Goal: Task Accomplishment & Management: Manage account settings

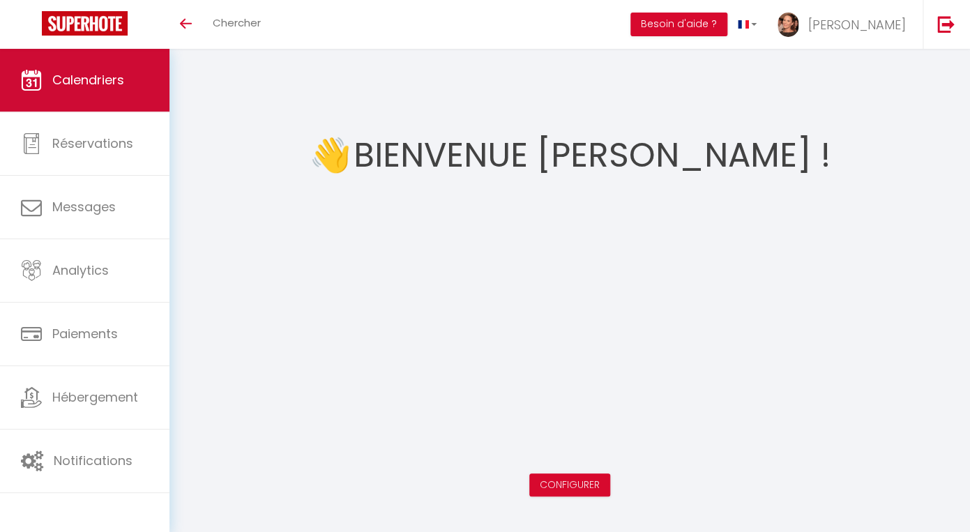
click at [101, 76] on span "Calendriers" at bounding box center [88, 79] width 72 height 17
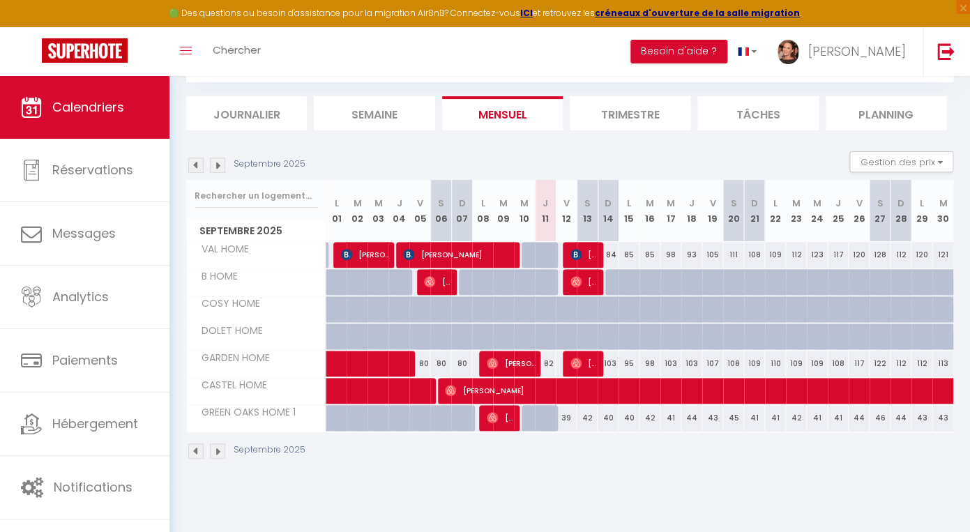
click at [590, 252] on span "[PERSON_NAME]" at bounding box center [584, 254] width 28 height 26
select select "OK"
select select "1"
select select "0"
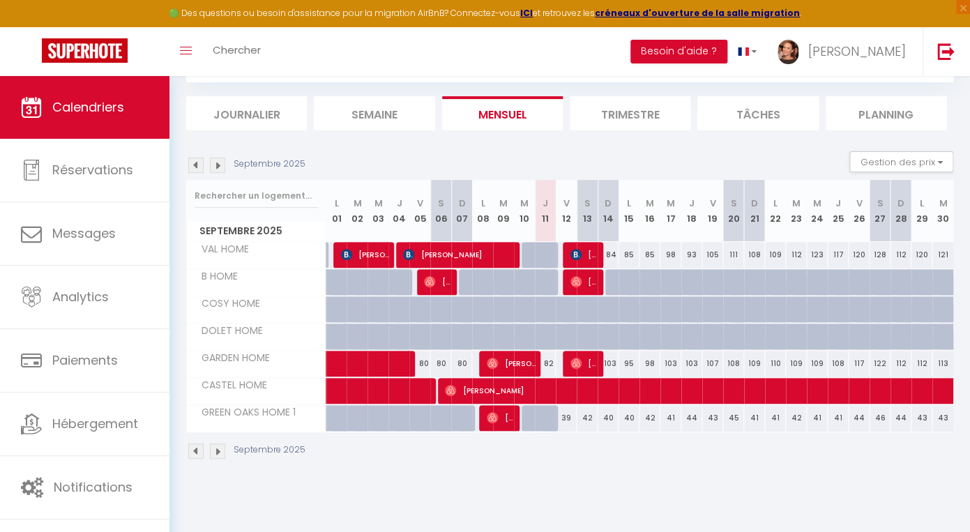
select select "1"
select select
select select "42901"
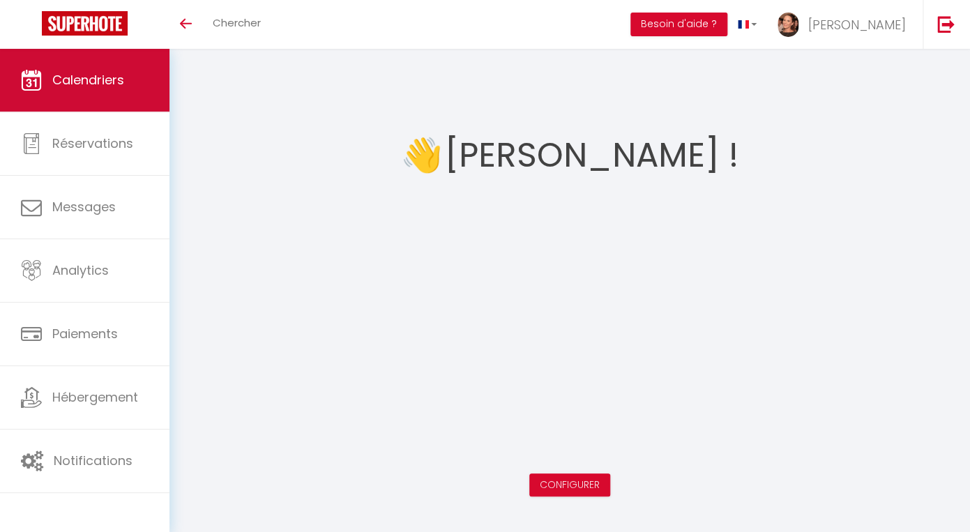
click at [82, 96] on link "Calendriers" at bounding box center [84, 80] width 169 height 63
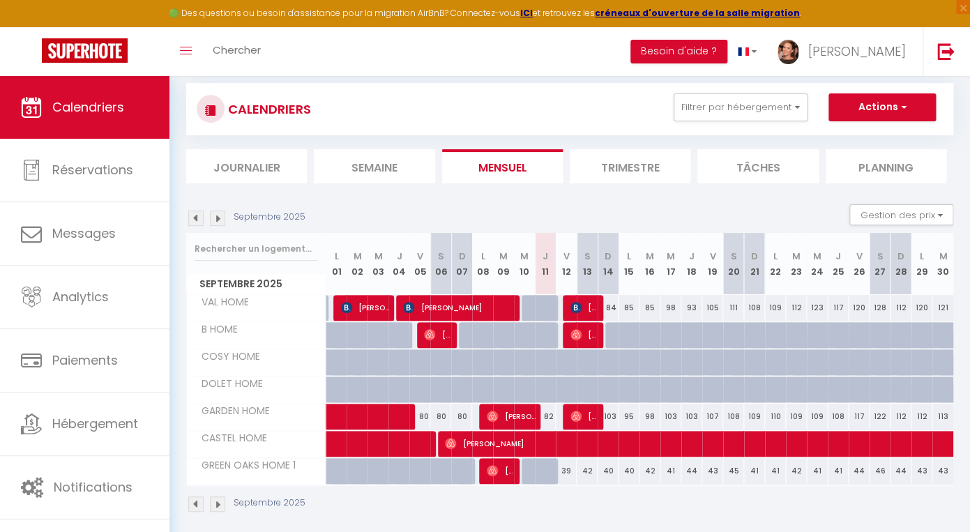
scroll to position [76, 0]
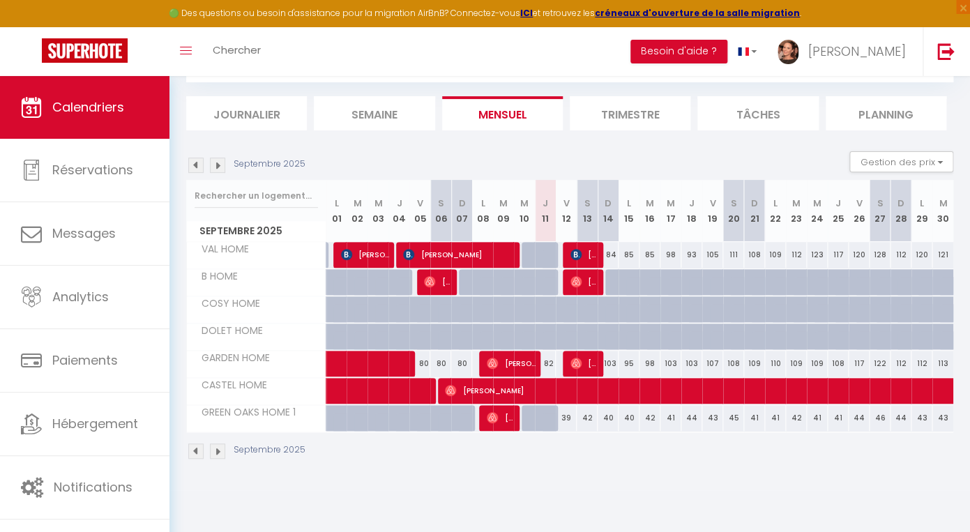
click at [192, 165] on img at bounding box center [195, 165] width 15 height 15
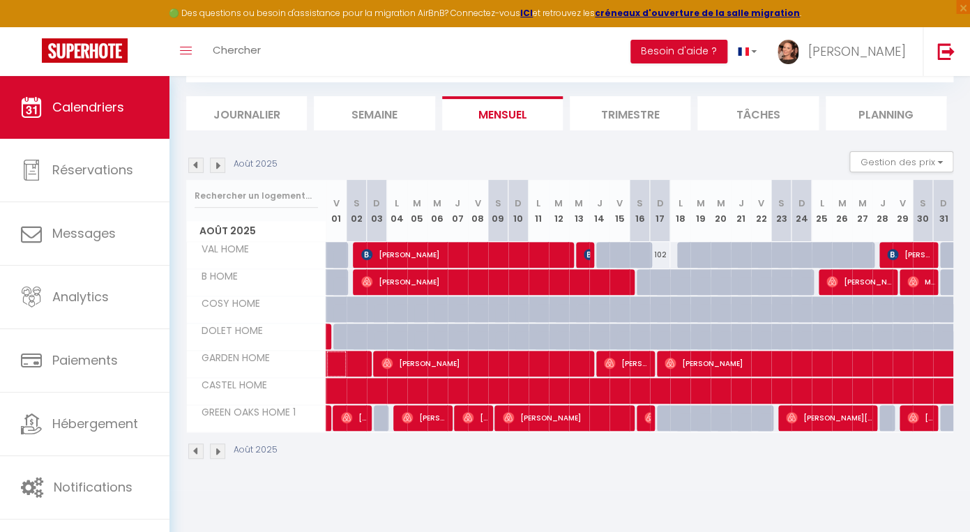
click at [342, 365] on span at bounding box center [373, 364] width 64 height 26
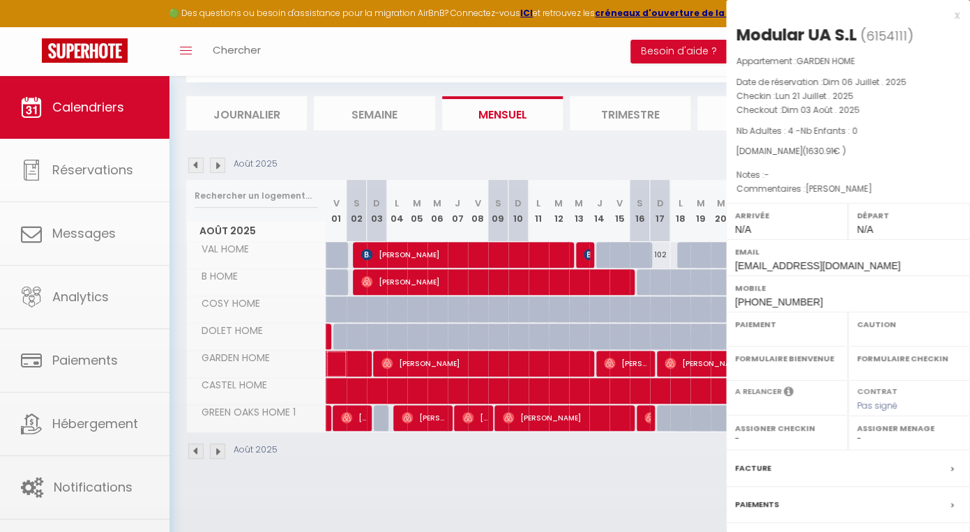
select select "OK"
select select "0"
select select "1"
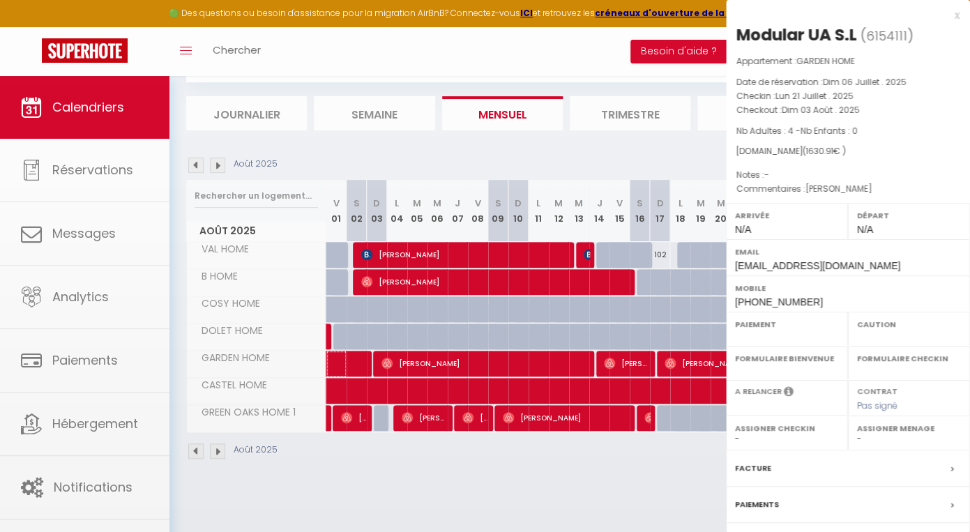
select select
select select "23464"
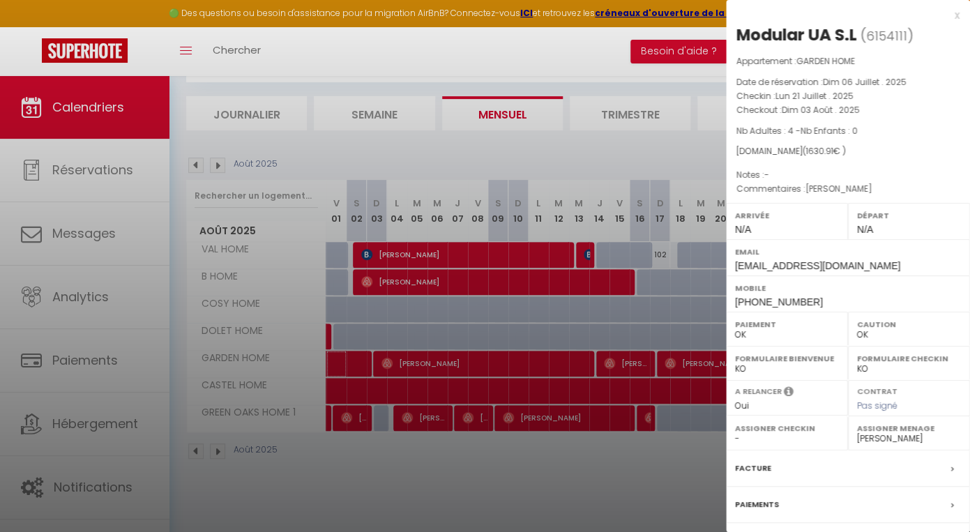
scroll to position [118, 0]
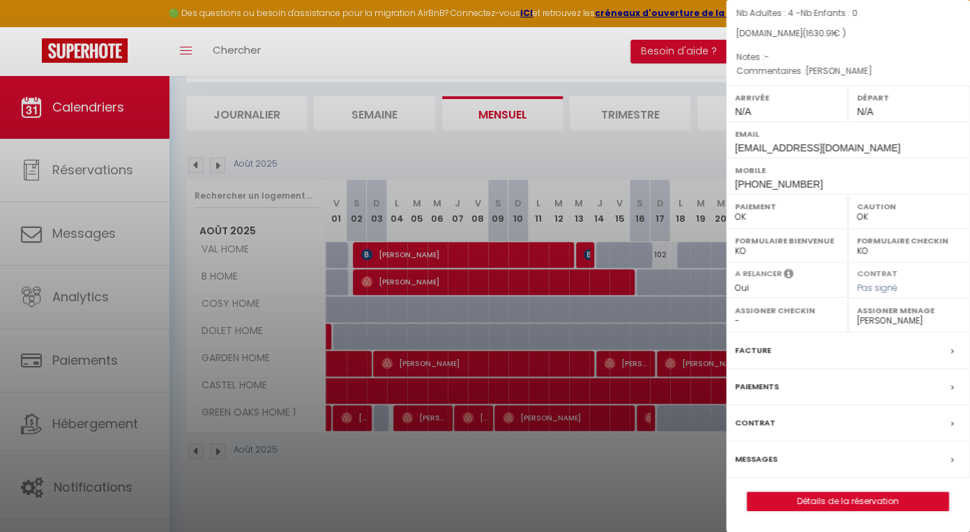
click at [945, 385] on div "Paiements" at bounding box center [848, 387] width 244 height 36
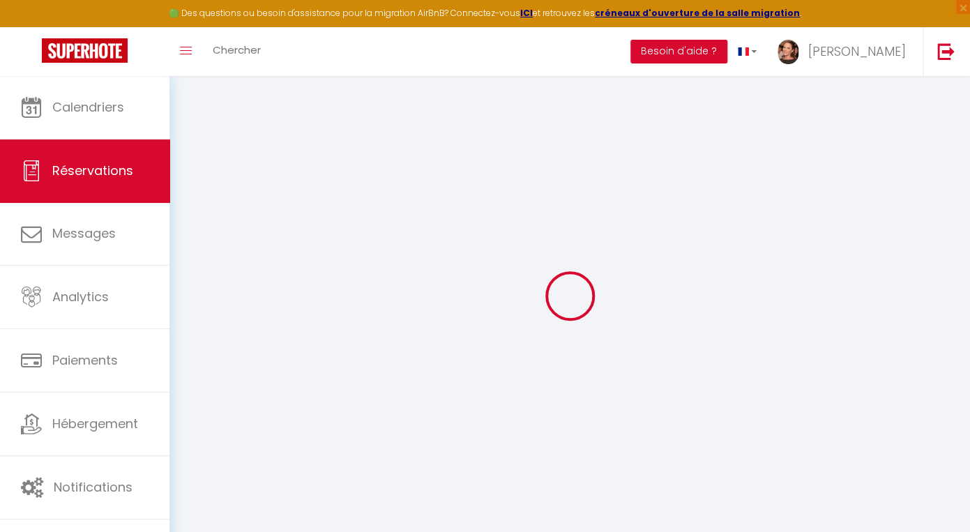
select select
checkbox input "false"
type commentaires1 "[PERSON_NAME]"
select select
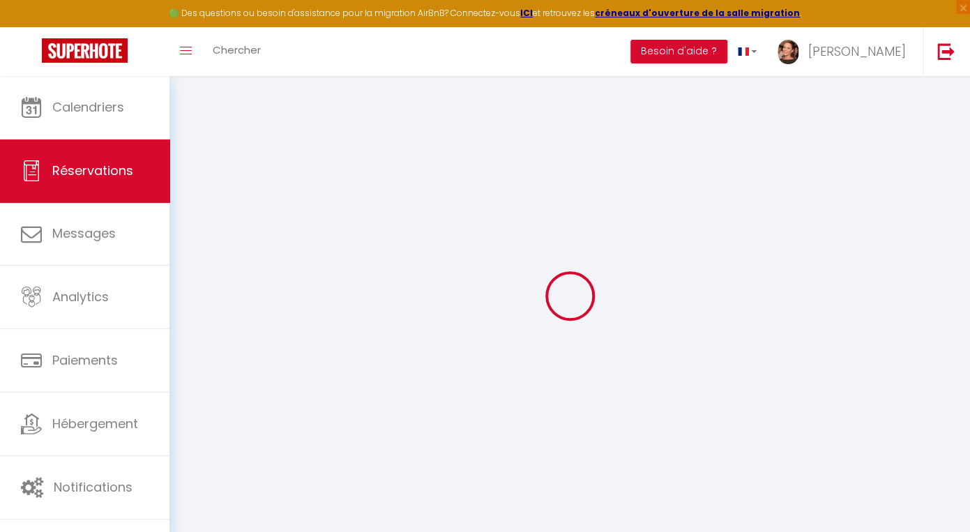
select select
checkbox input "false"
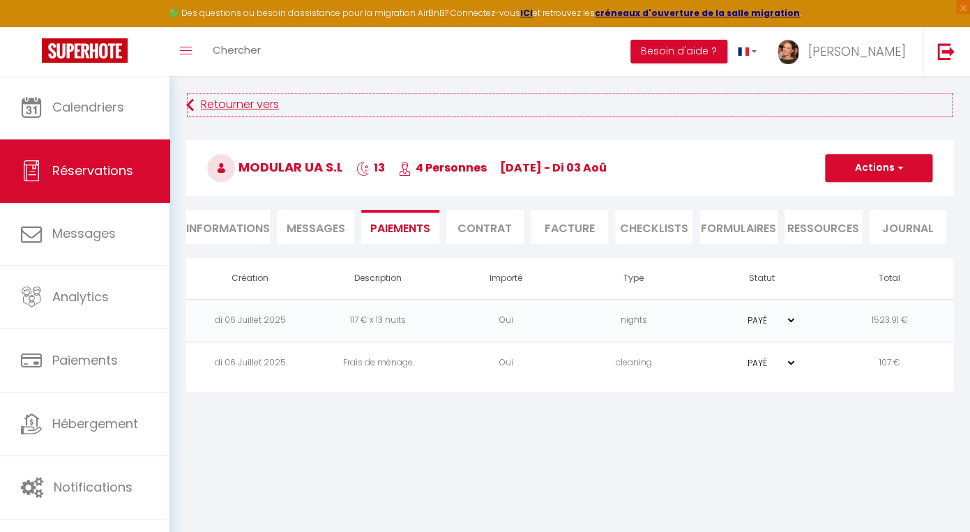
click at [196, 103] on link "Retourner vers" at bounding box center [569, 105] width 767 height 25
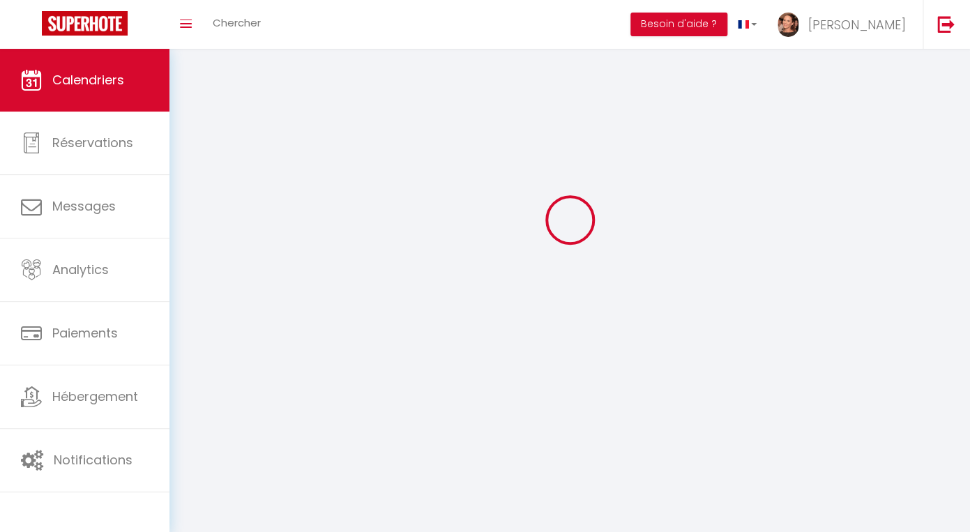
scroll to position [76, 0]
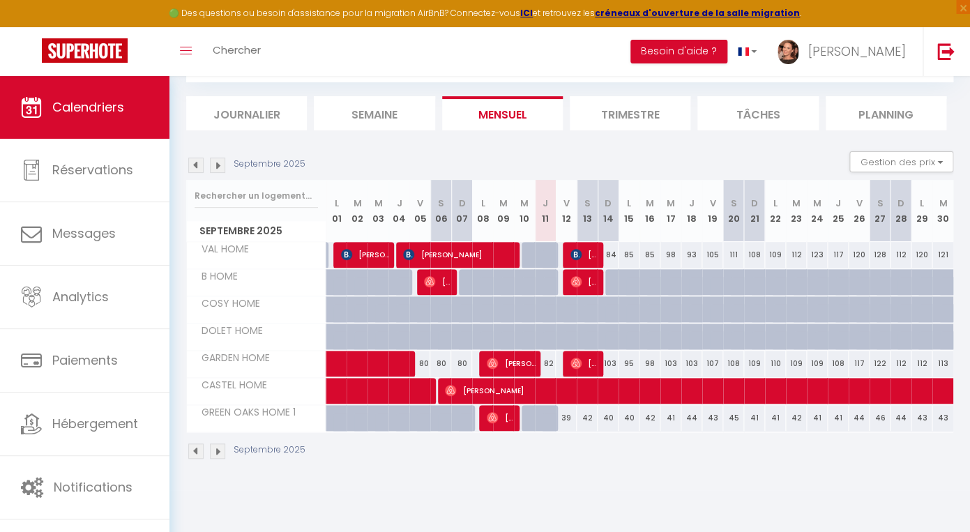
click at [197, 164] on img at bounding box center [195, 165] width 15 height 15
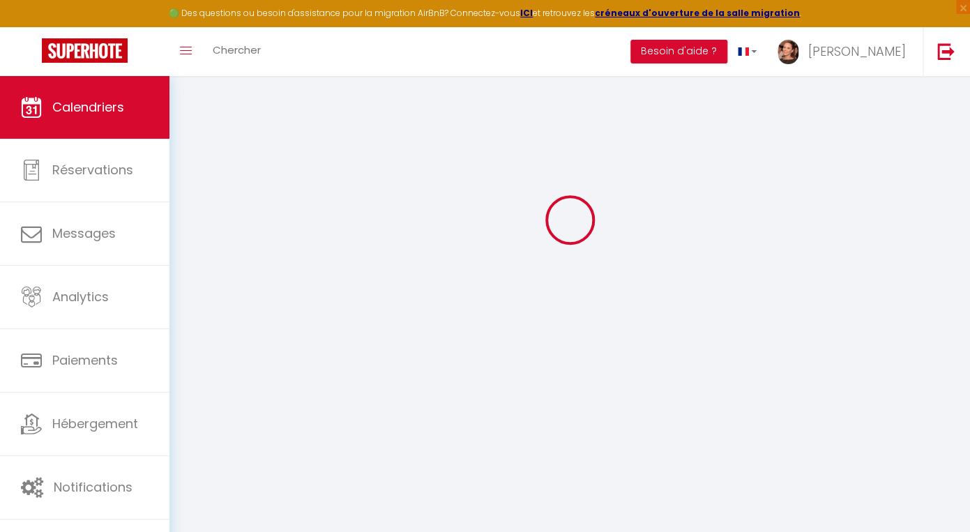
select select
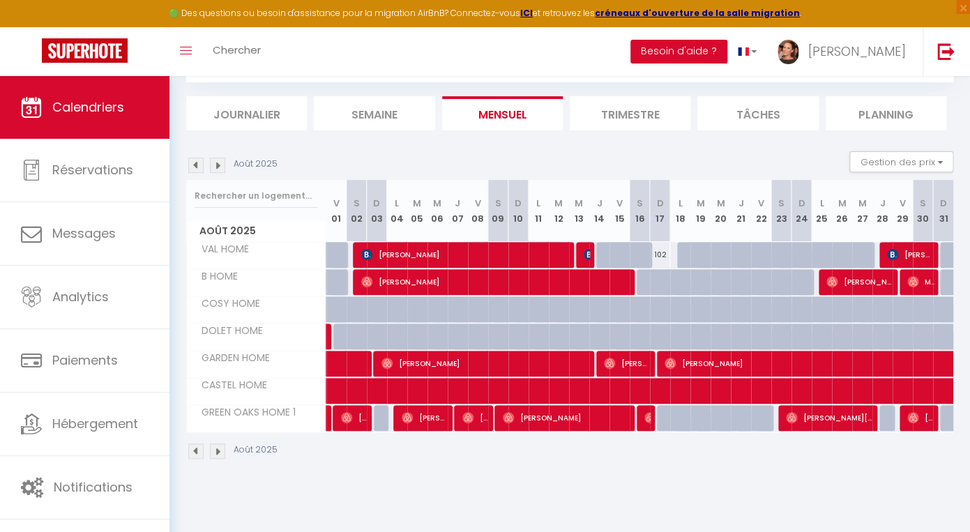
click at [641, 362] on span "[PERSON_NAME]" at bounding box center [627, 363] width 47 height 26
select select "OK"
select select "1"
select select "0"
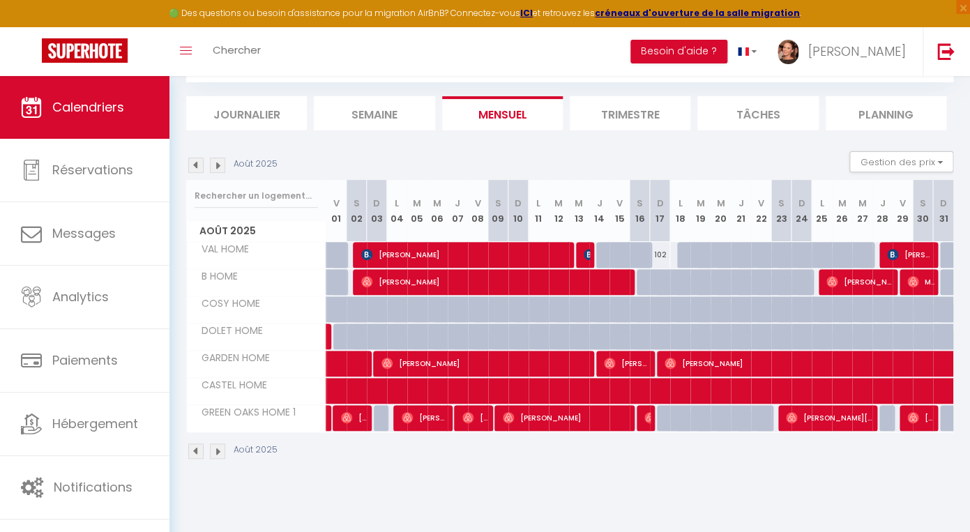
select select "1"
select select
select select "23464"
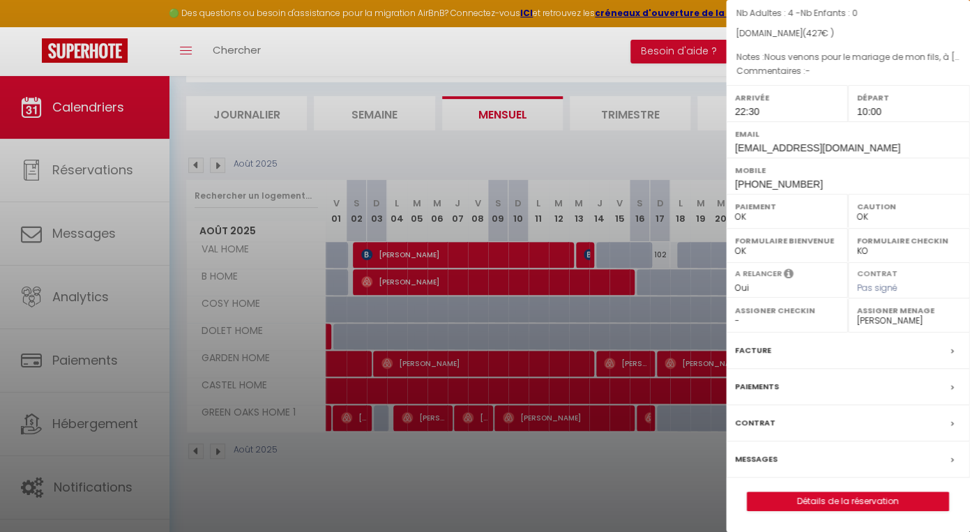
click at [808, 384] on div "Paiements" at bounding box center [848, 387] width 244 height 36
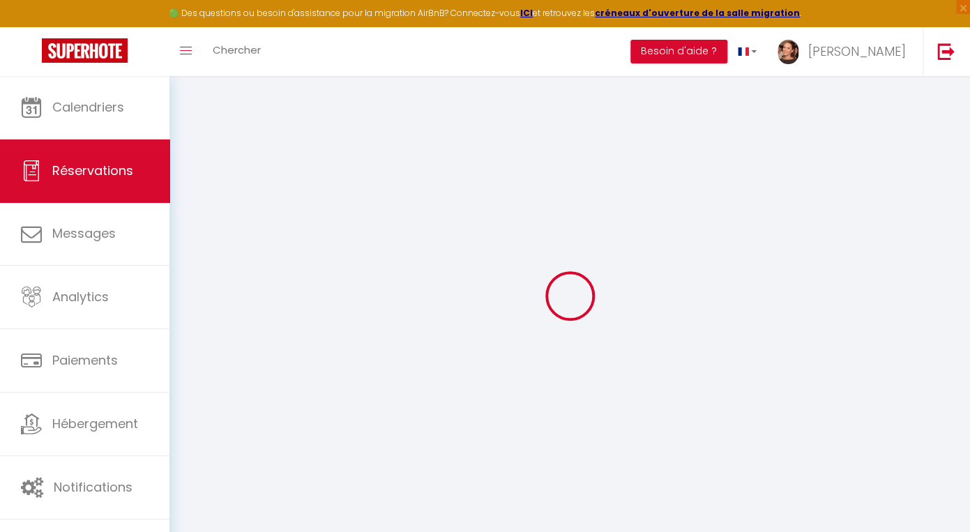
select select
checkbox input "false"
select select
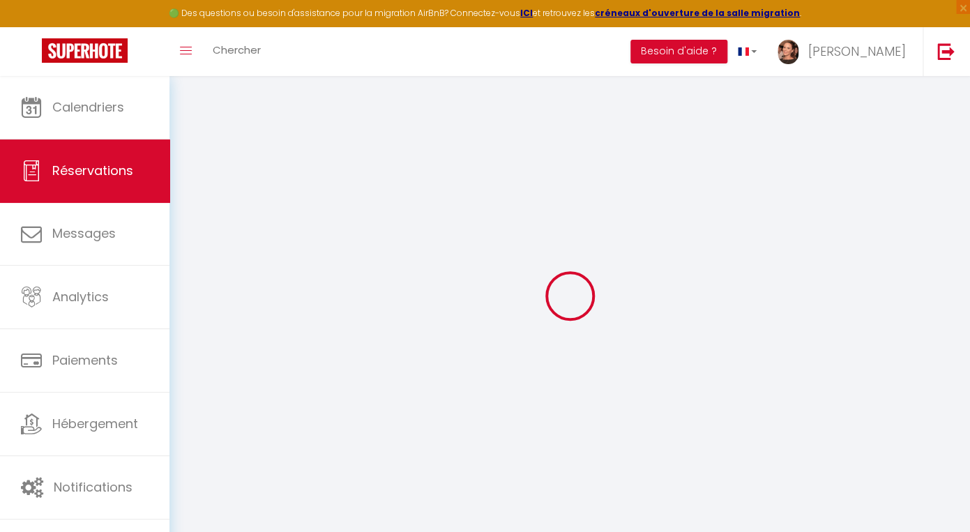
select select
checkbox input "false"
type séjour0 "Nous venons pour le mariage de mon fils, à [GEOGRAPHIC_DATA]"
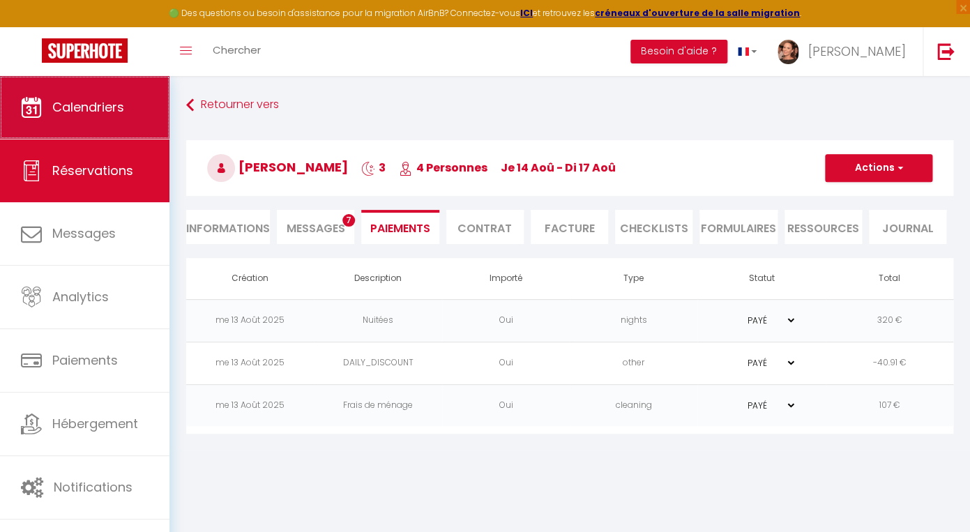
click at [48, 100] on link "Calendriers" at bounding box center [84, 107] width 169 height 63
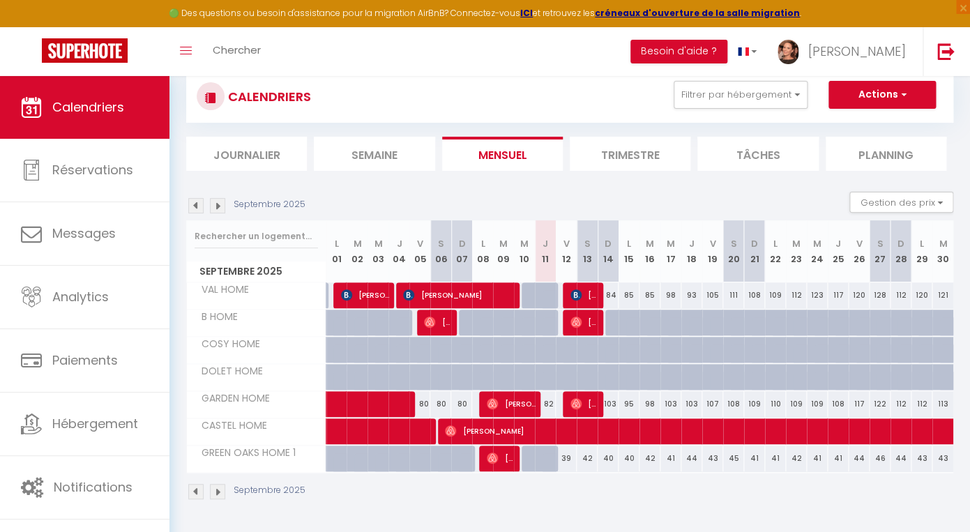
scroll to position [76, 0]
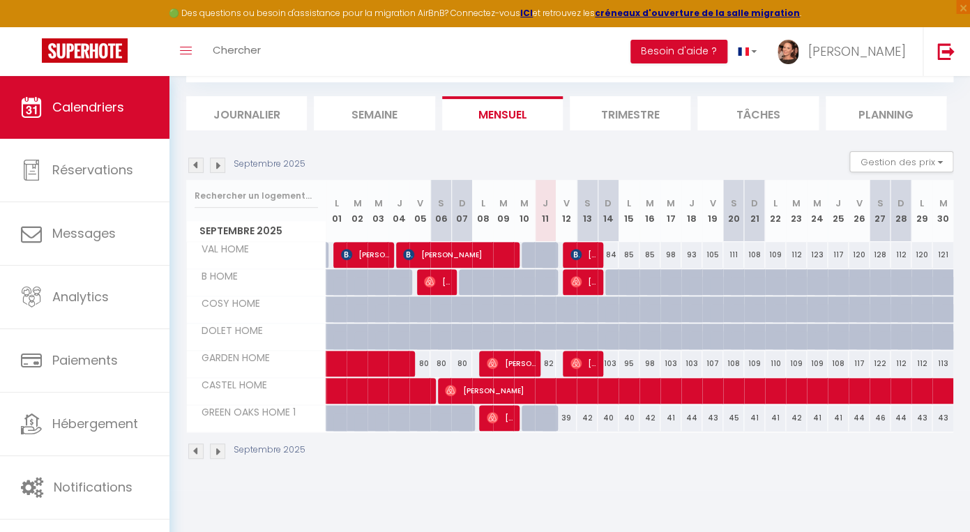
click at [197, 165] on img at bounding box center [195, 165] width 15 height 15
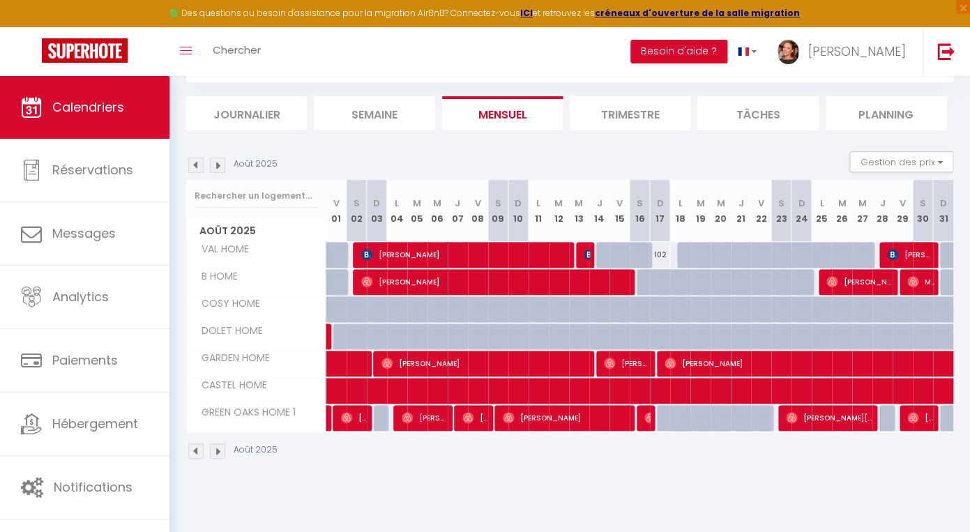
click at [609, 419] on span "[PERSON_NAME]" at bounding box center [567, 417] width 128 height 26
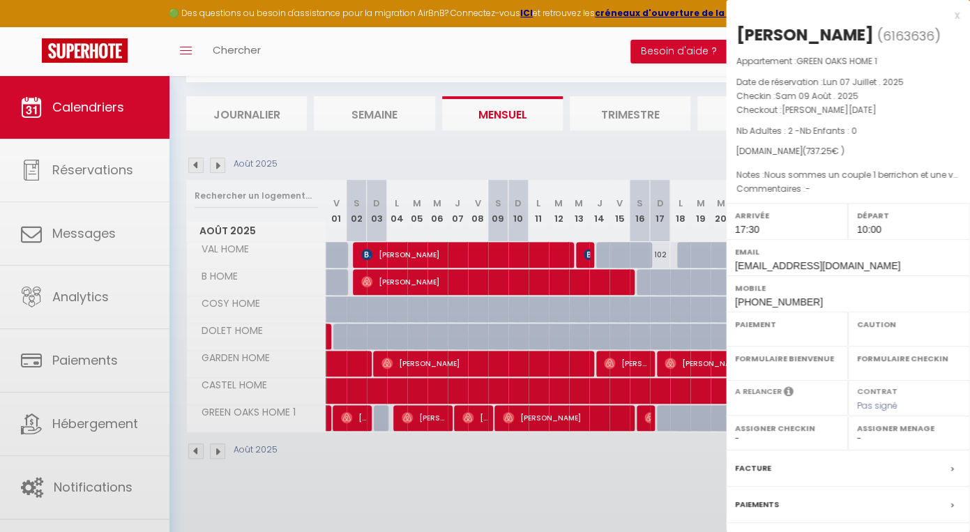
select select "OK"
select select "1"
select select "0"
select select "1"
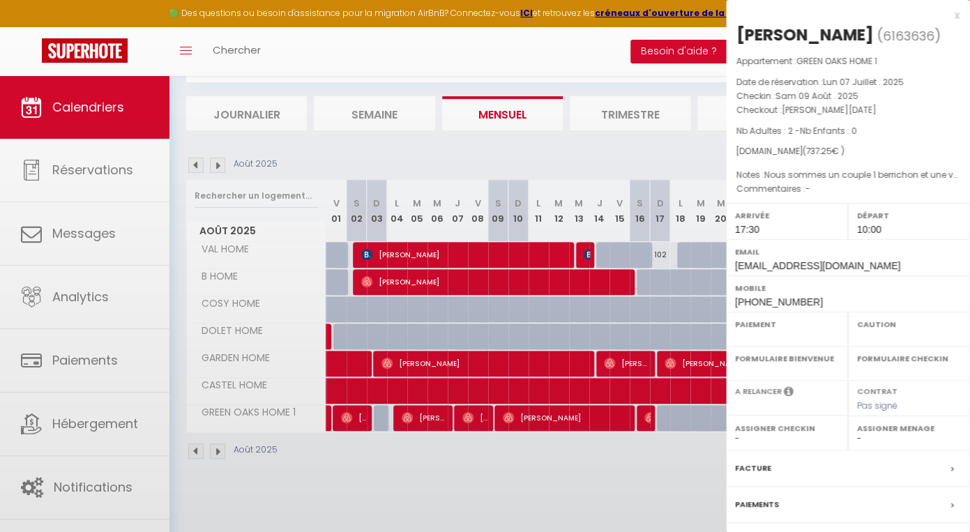
select select
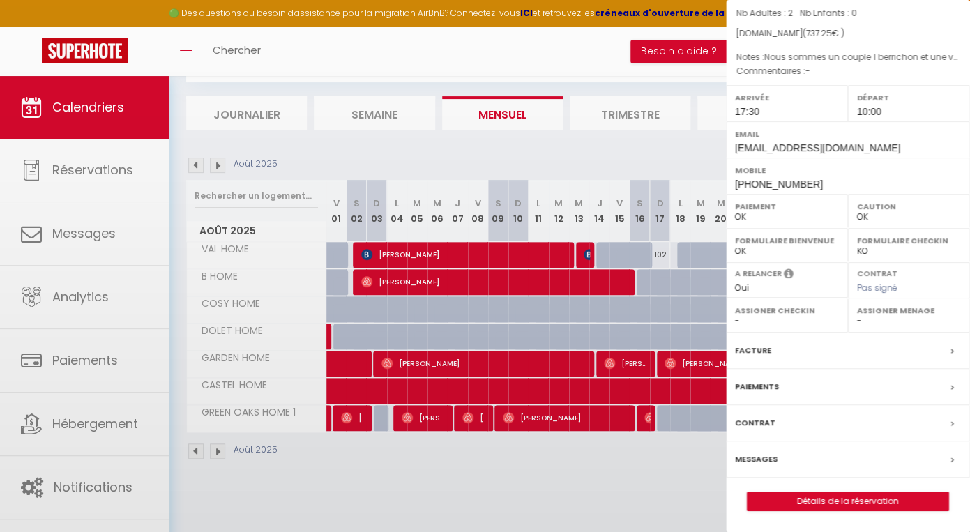
select select "44855"
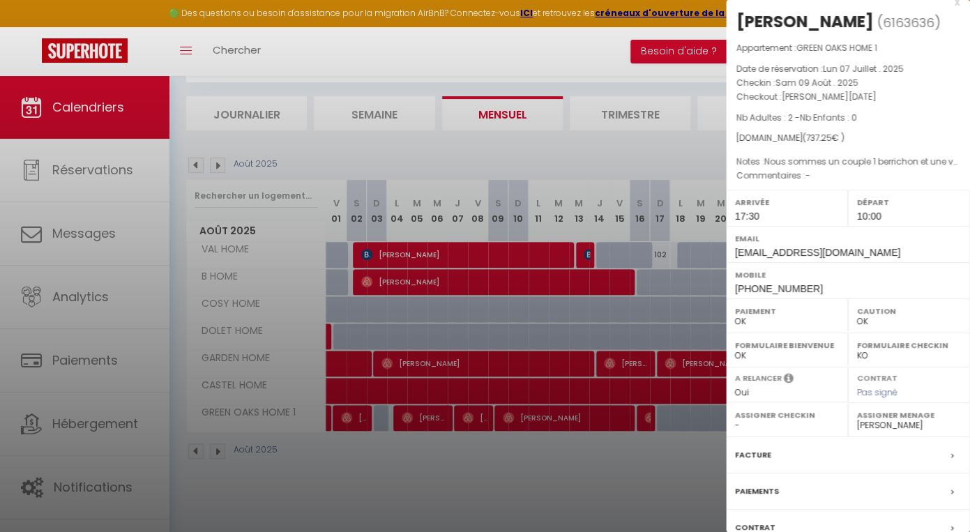
scroll to position [0, 0]
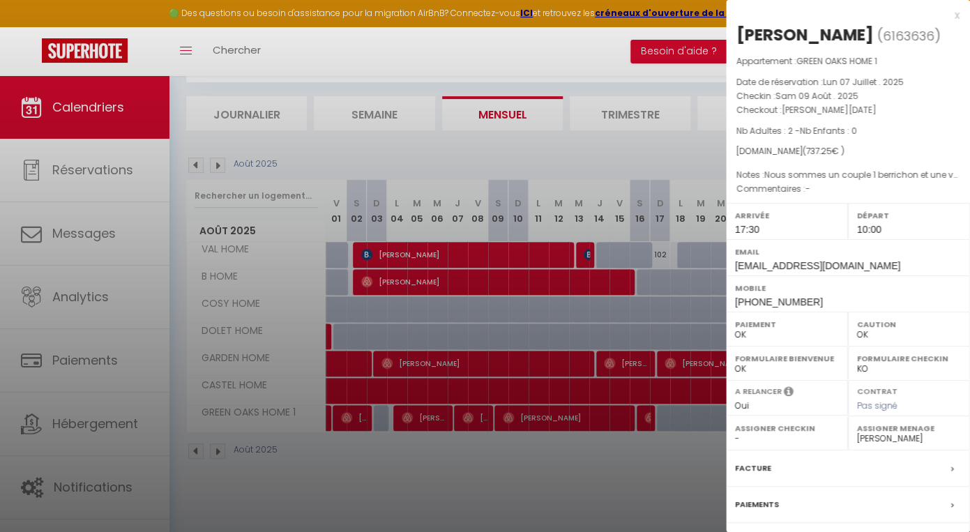
drag, startPoint x: 639, startPoint y: 448, endPoint x: 641, endPoint y: 437, distance: 10.7
click at [639, 448] on div at bounding box center [485, 266] width 970 height 532
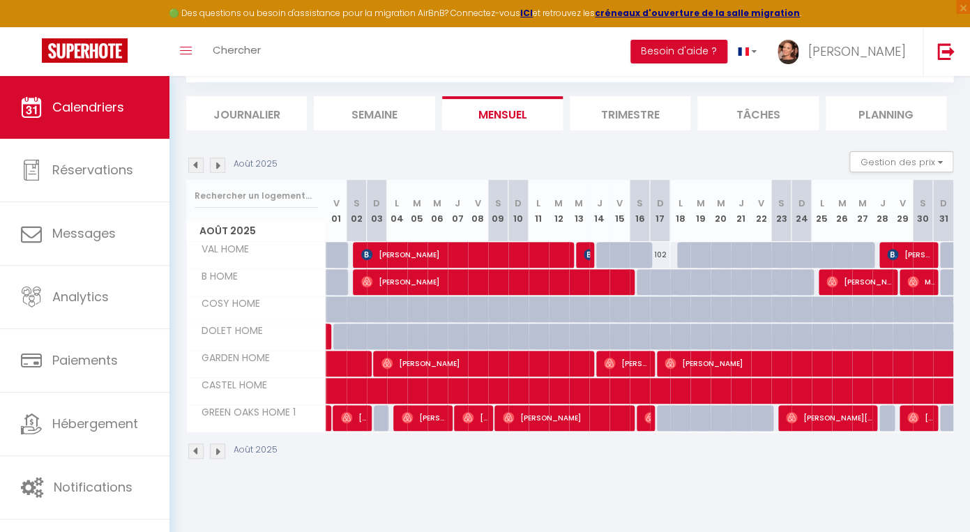
click at [646, 418] on img at bounding box center [649, 417] width 11 height 11
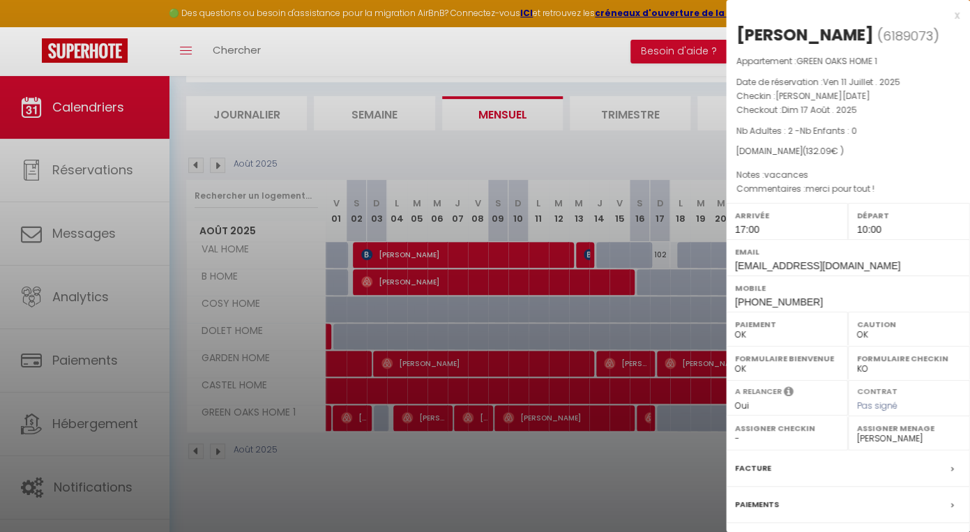
click at [654, 471] on div at bounding box center [485, 266] width 970 height 532
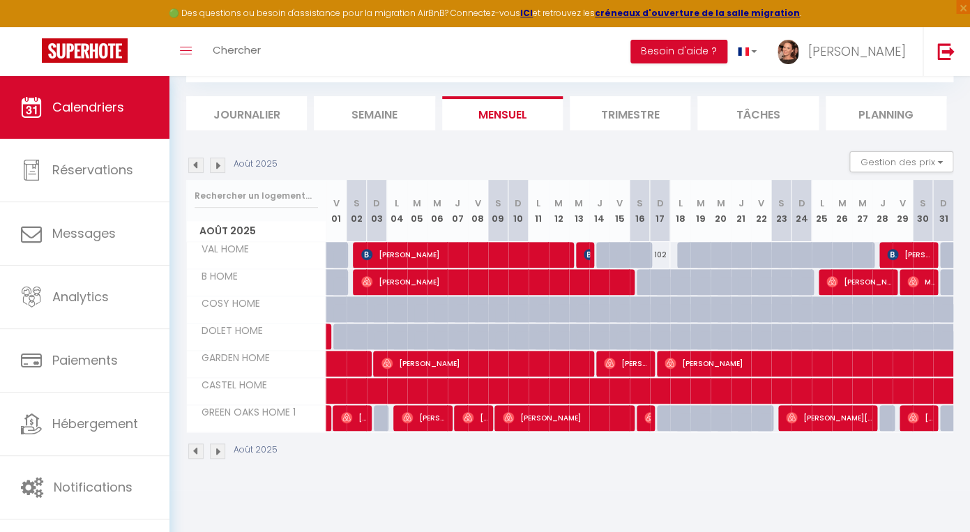
click at [646, 414] on img at bounding box center [649, 417] width 11 height 11
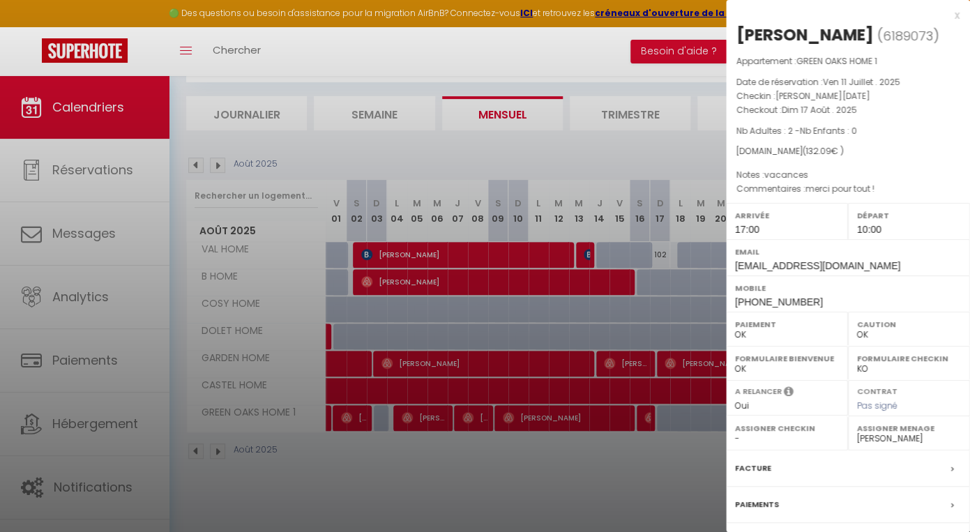
scroll to position [118, 0]
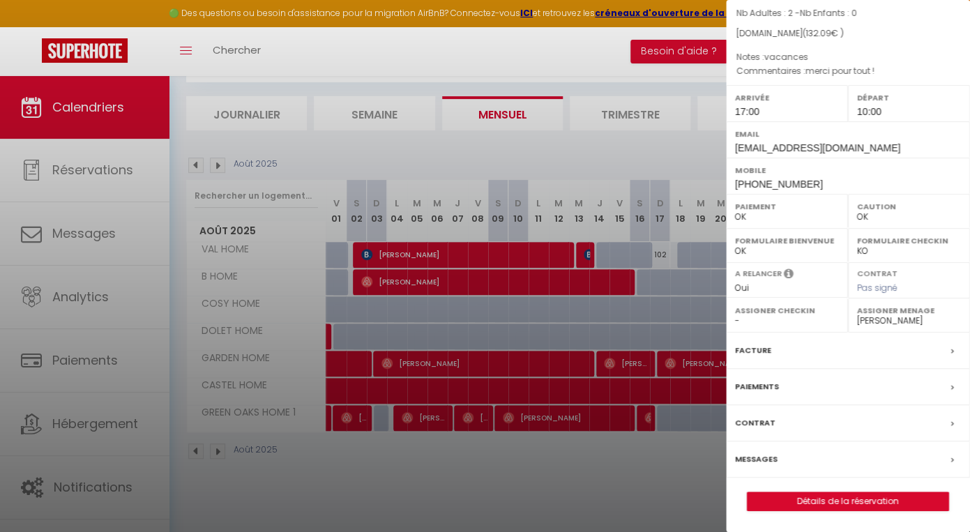
click at [787, 457] on div "Messages" at bounding box center [848, 459] width 244 height 36
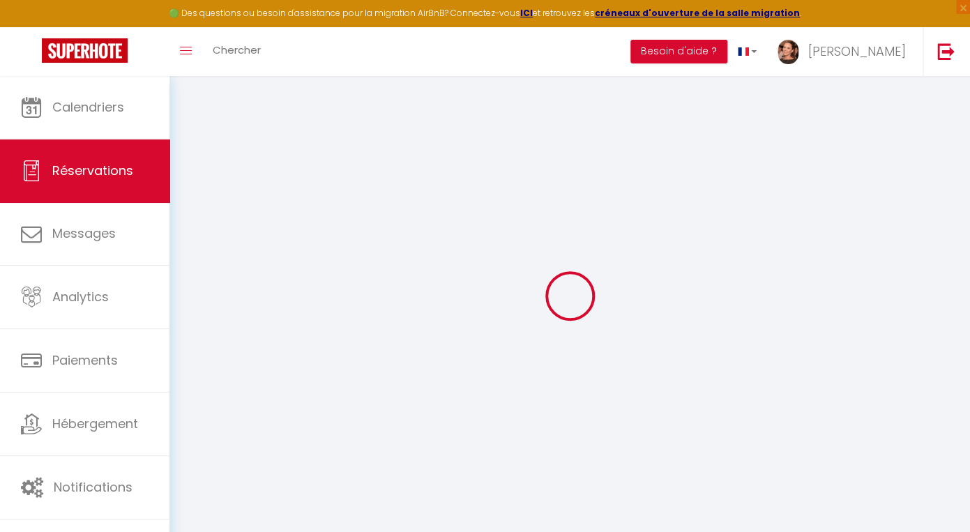
select select
checkbox input "false"
type séjour0 "vacances"
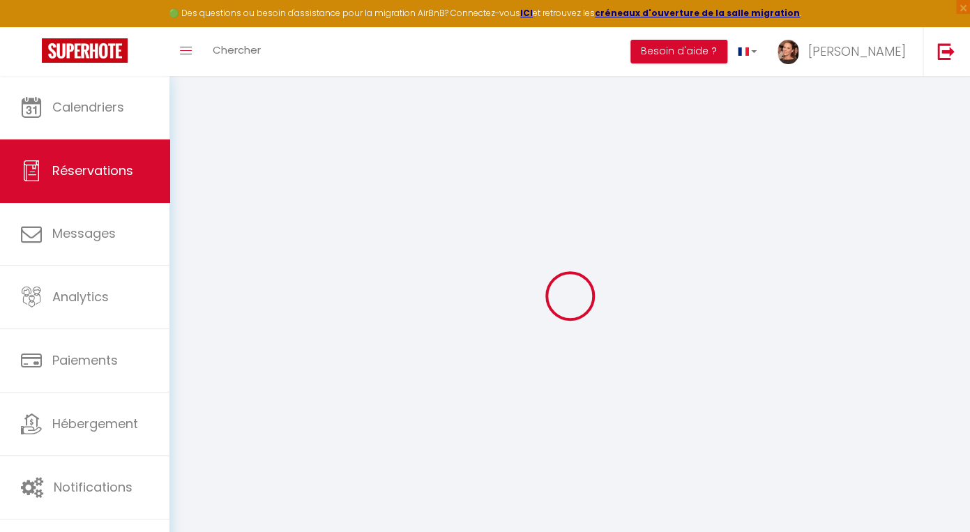
type commentaires1 "merci pour tout !"
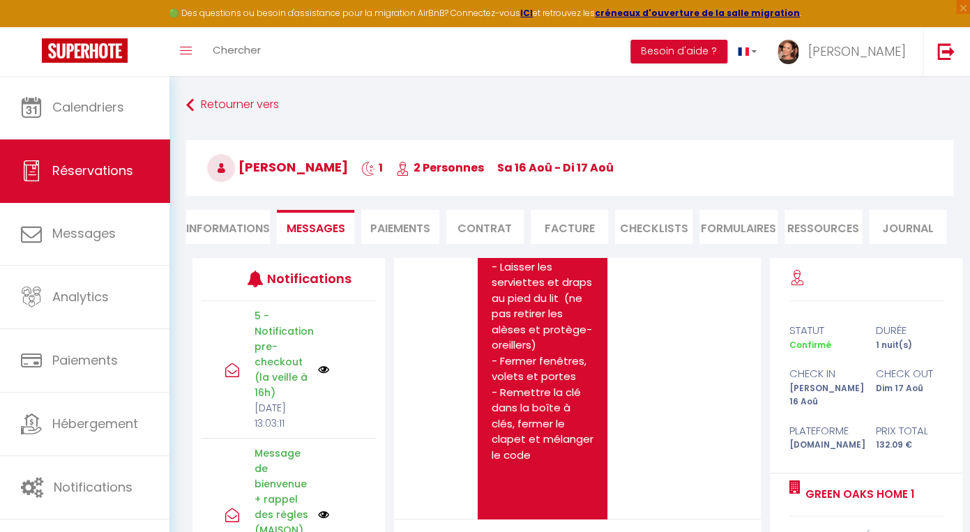
scroll to position [9835, 0]
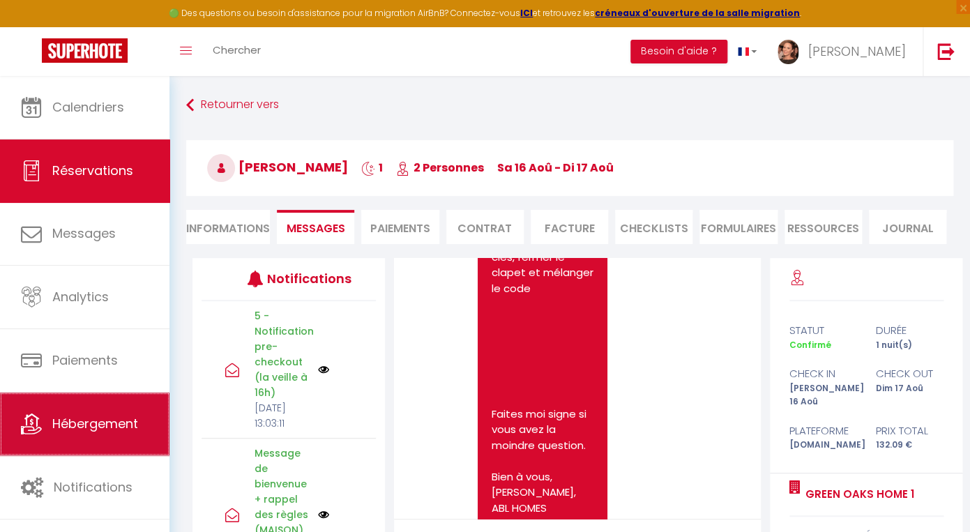
click at [92, 423] on span "Hébergement" at bounding box center [95, 423] width 86 height 17
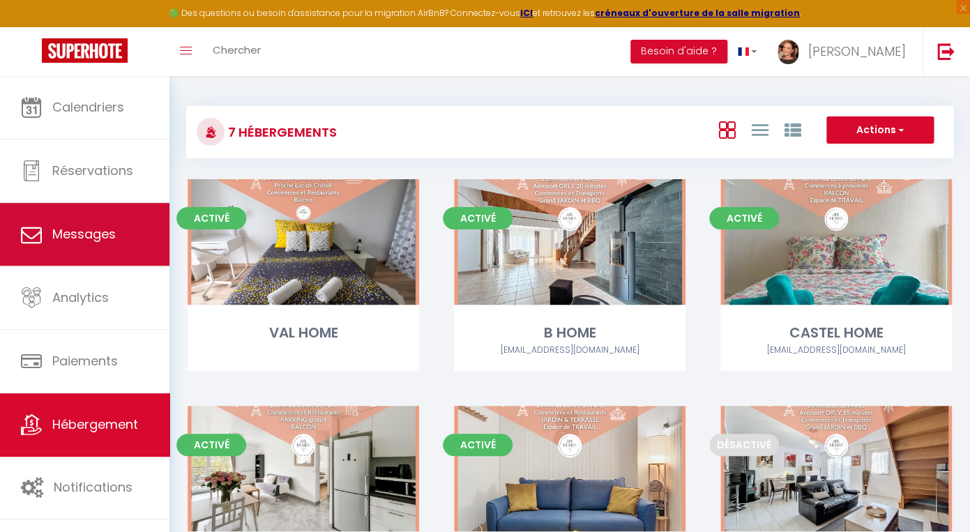
scroll to position [1, 0]
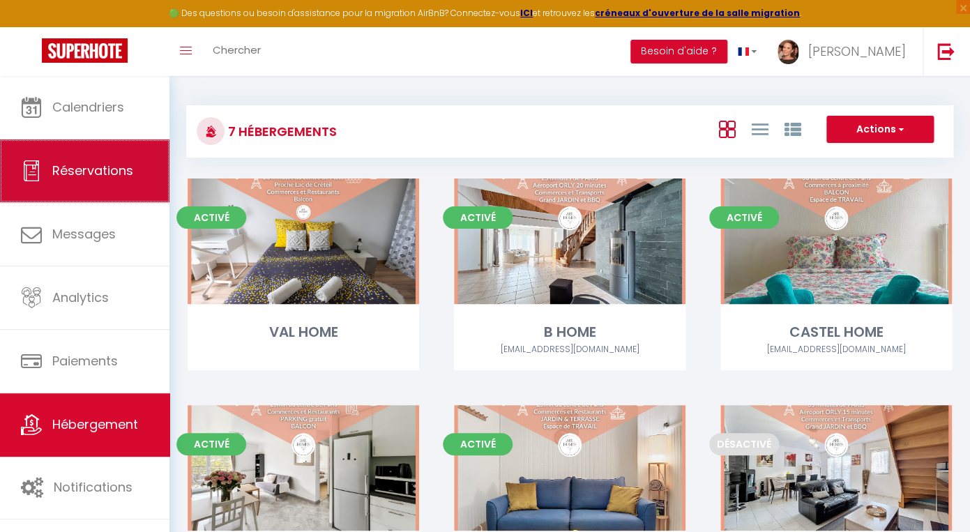
click at [87, 181] on link "Réservations" at bounding box center [84, 170] width 169 height 63
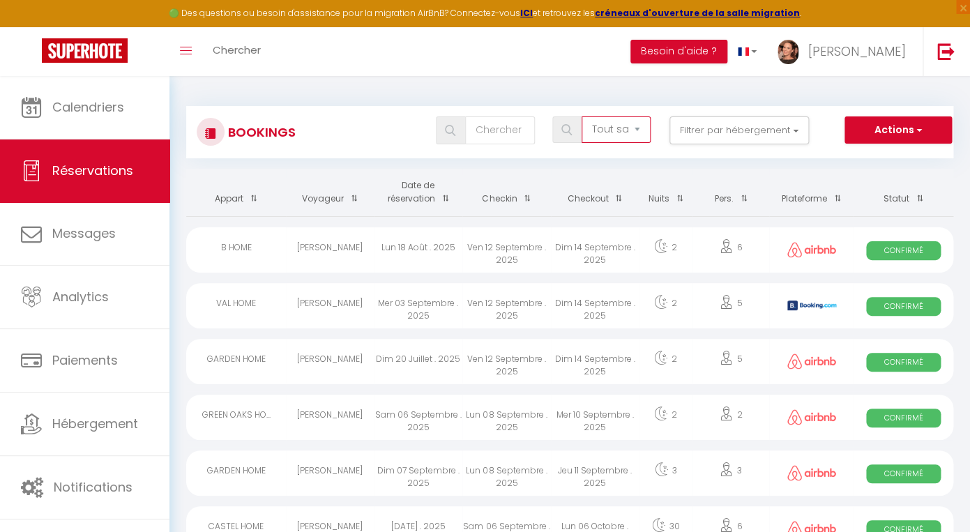
select select "all"
click option "Tous les statuts" at bounding box center [0, 0] width 0 height 0
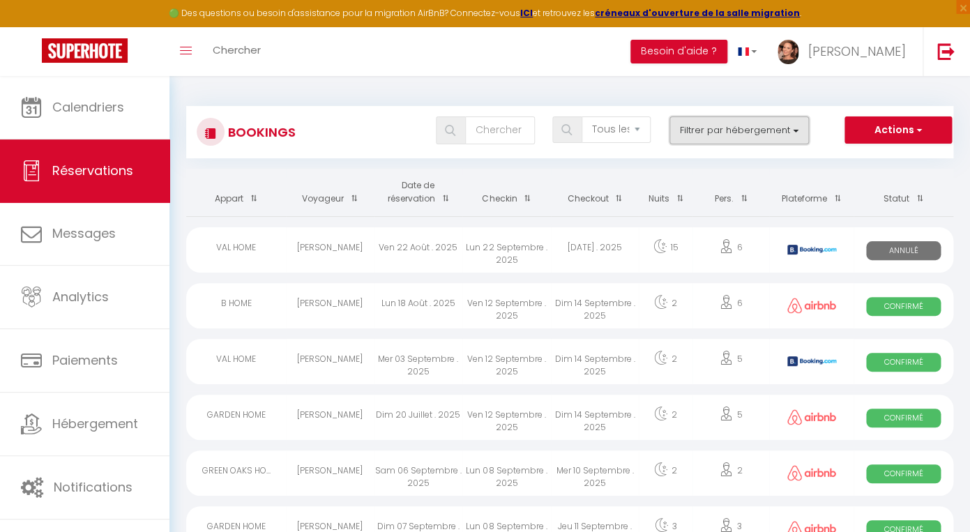
click at [768, 135] on button "Filtrer par hébergement" at bounding box center [738, 130] width 139 height 28
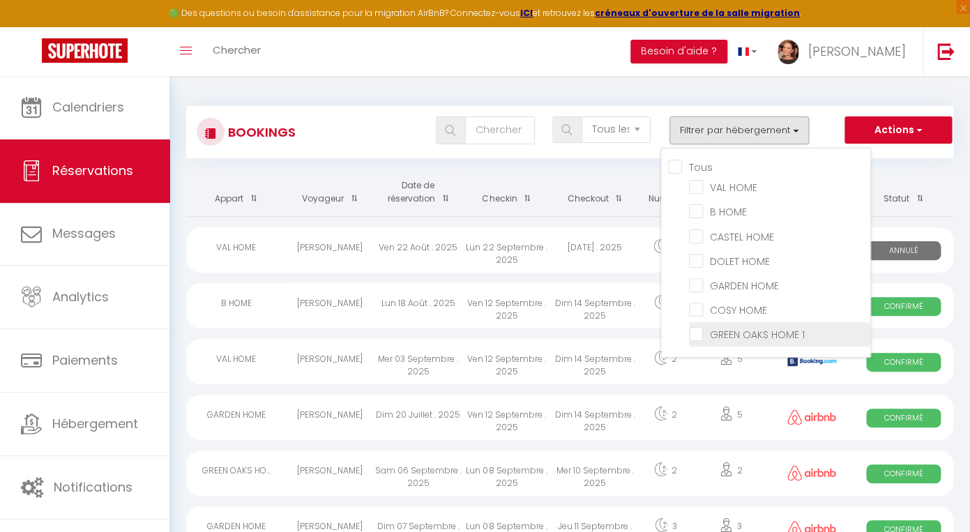
click at [695, 335] on input "GREEN OAKS HOME 1" at bounding box center [779, 333] width 181 height 14
checkbox input "true"
checkbox input "false"
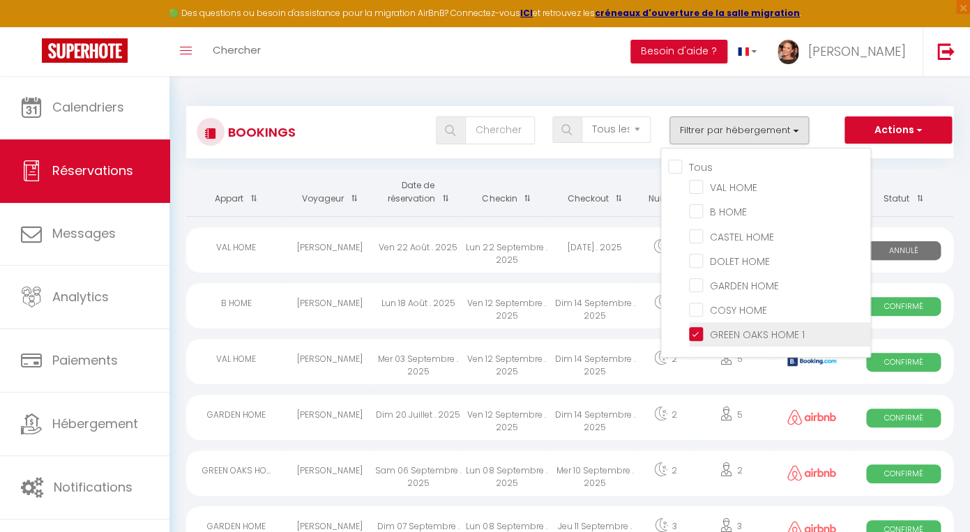
checkbox input "false"
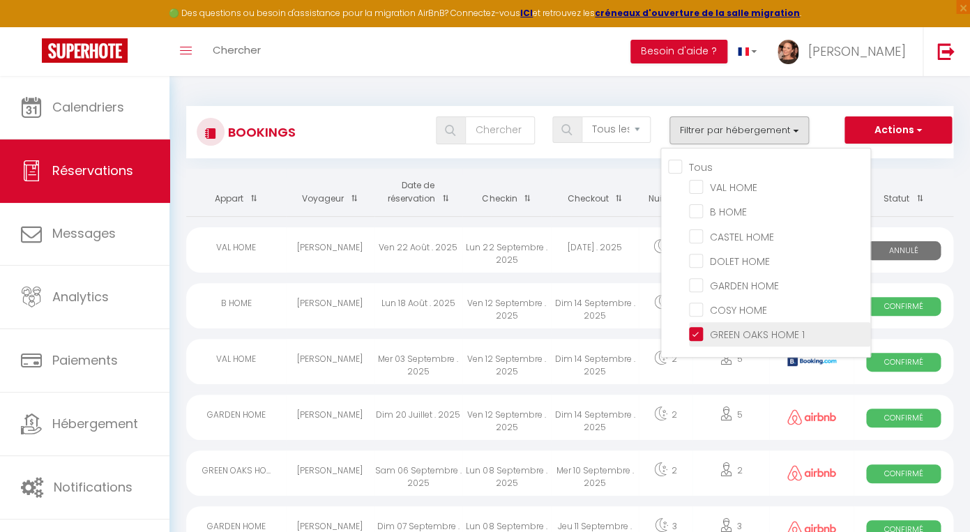
checkbox input "false"
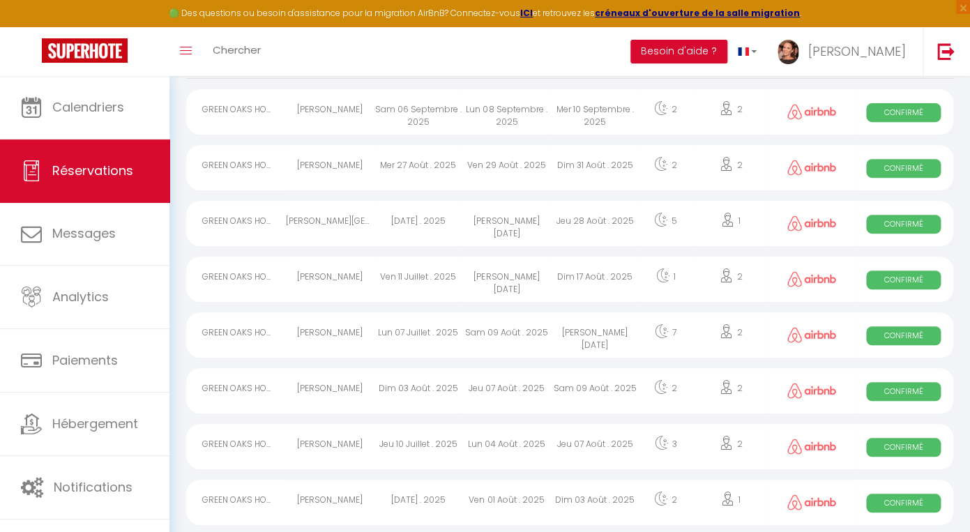
scroll to position [139, 0]
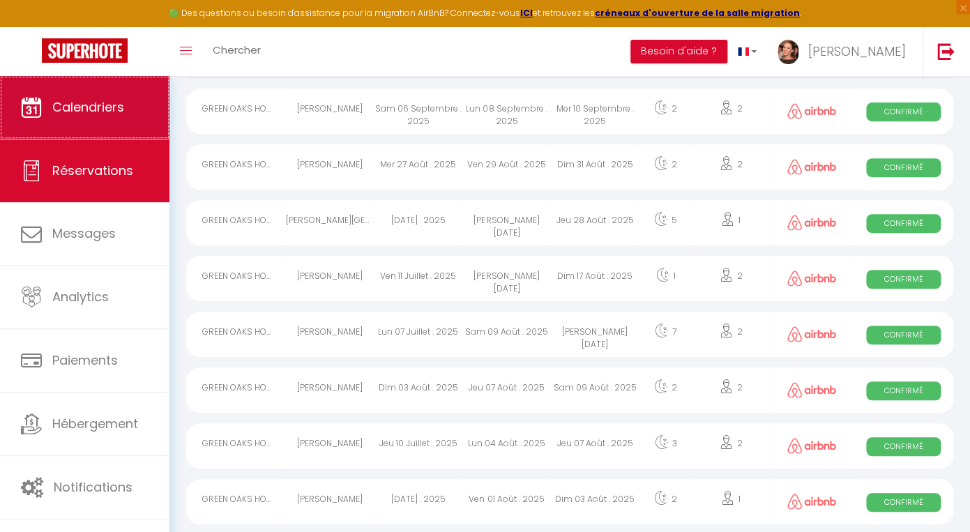
click at [111, 114] on span "Calendriers" at bounding box center [88, 106] width 72 height 17
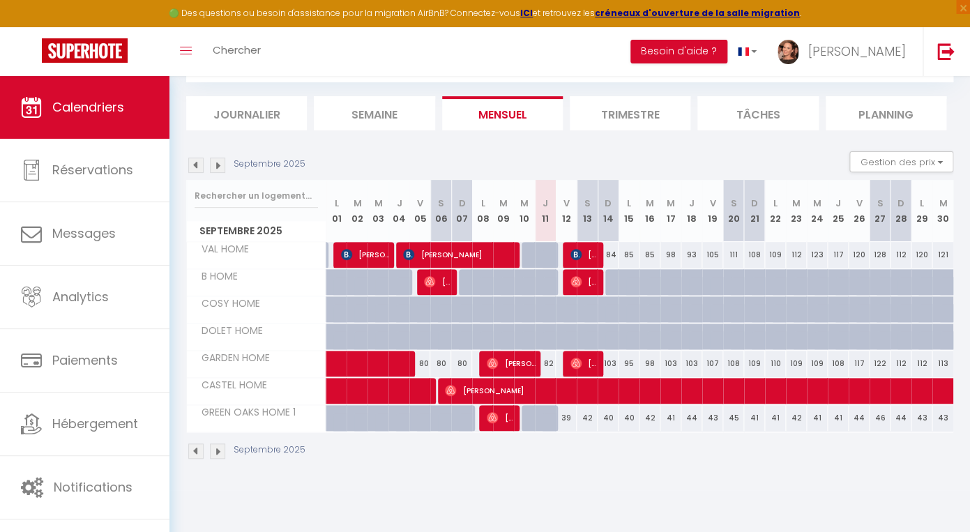
scroll to position [74, 0]
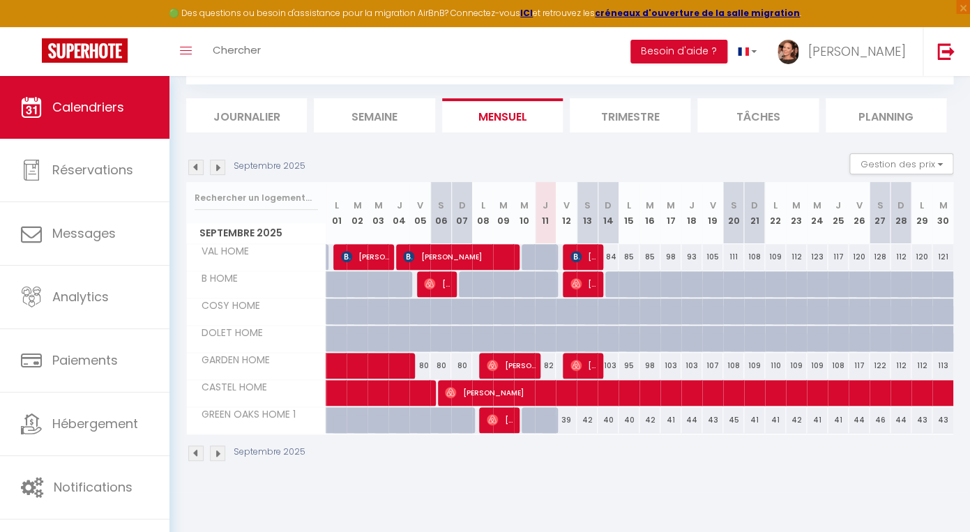
click at [193, 171] on img at bounding box center [195, 167] width 15 height 15
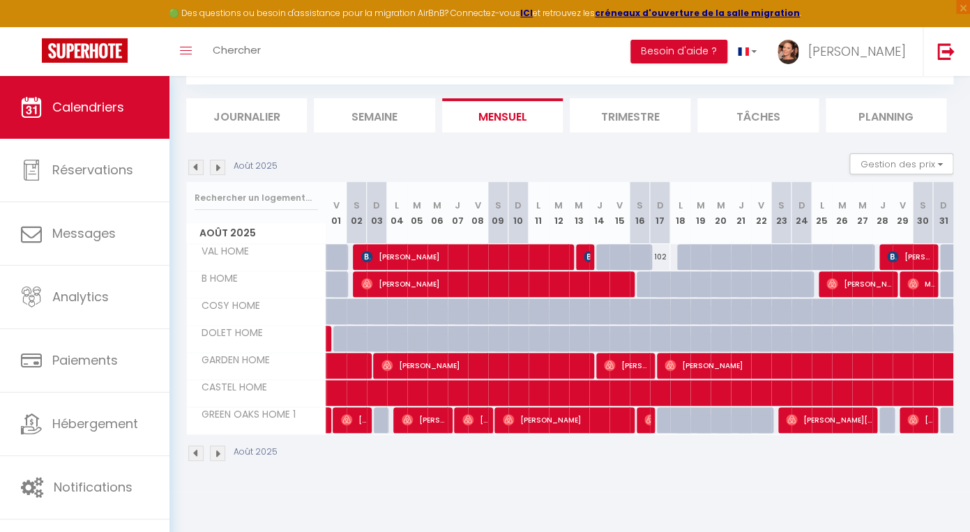
click at [427, 420] on span "[PERSON_NAME]" at bounding box center [425, 419] width 47 height 26
select select "OK"
select select "1"
select select "0"
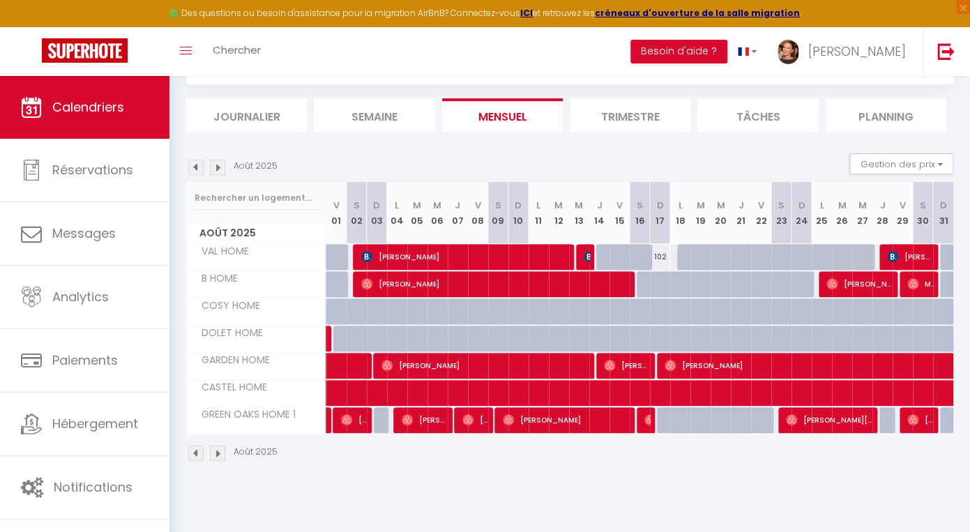
select select "1"
select select
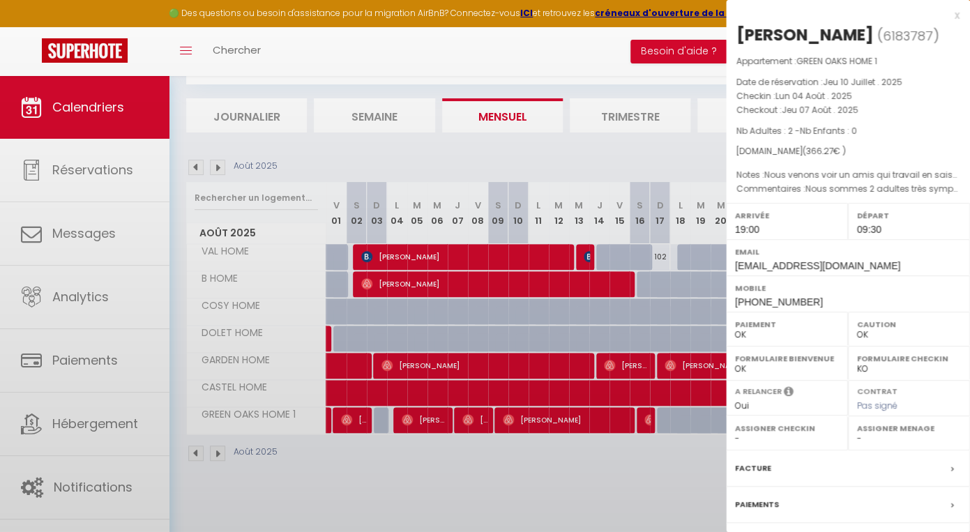
scroll to position [118, 0]
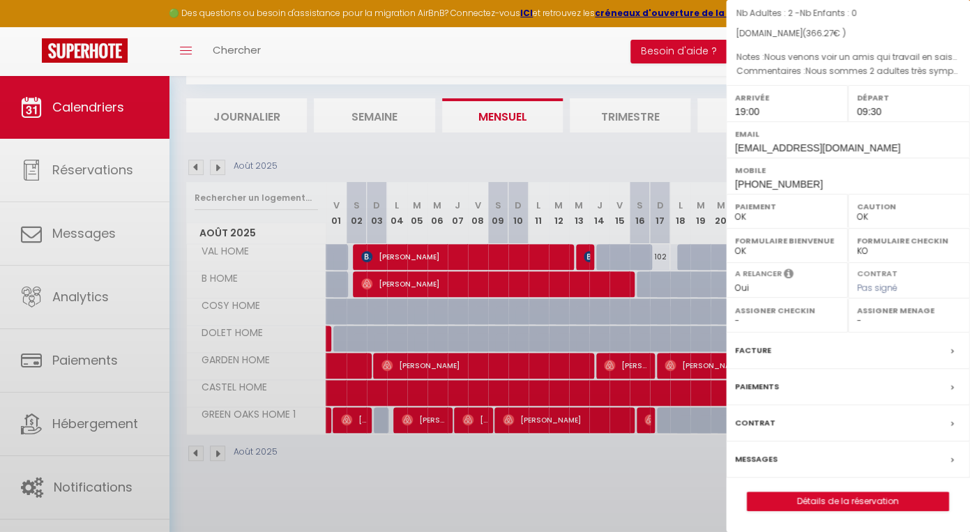
select select "44855"
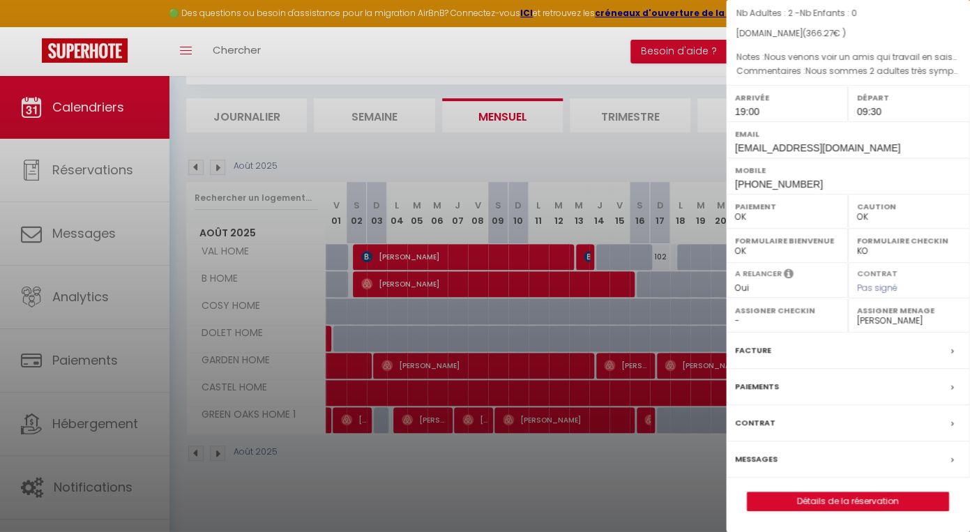
scroll to position [0, 0]
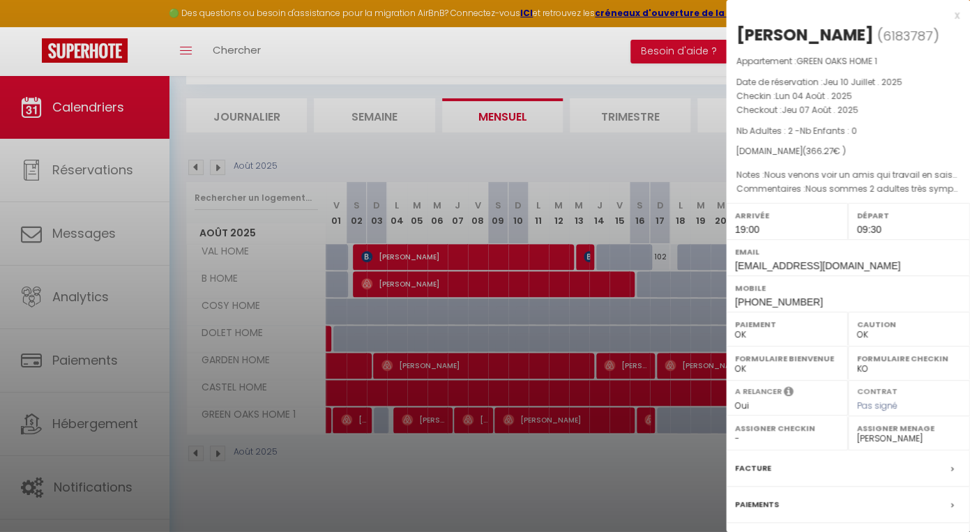
click at [329, 415] on div at bounding box center [485, 266] width 970 height 532
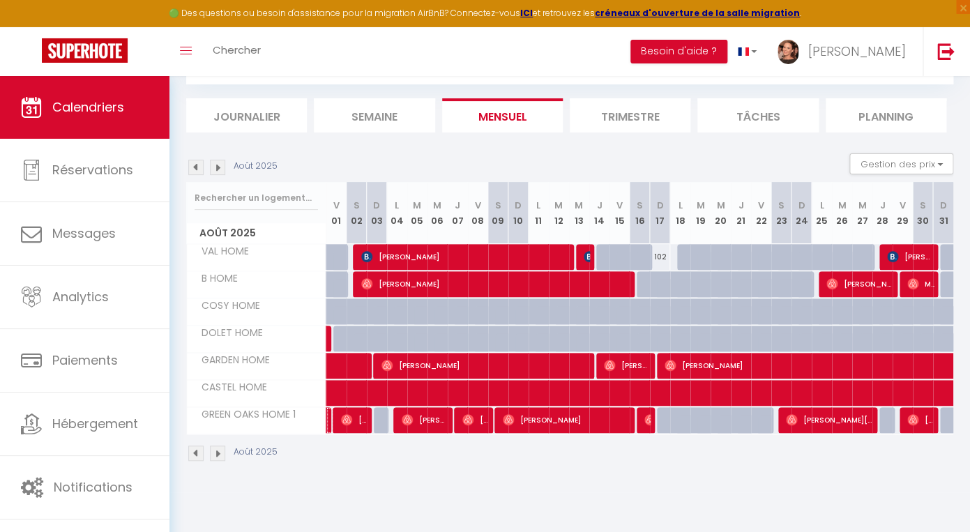
click at [328, 415] on link at bounding box center [329, 420] width 7 height 26
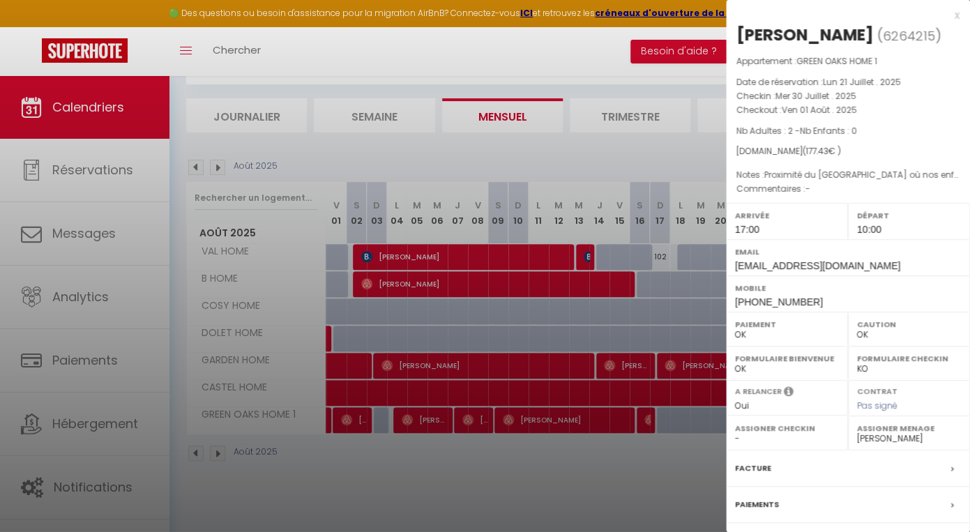
click at [363, 422] on div at bounding box center [485, 266] width 970 height 532
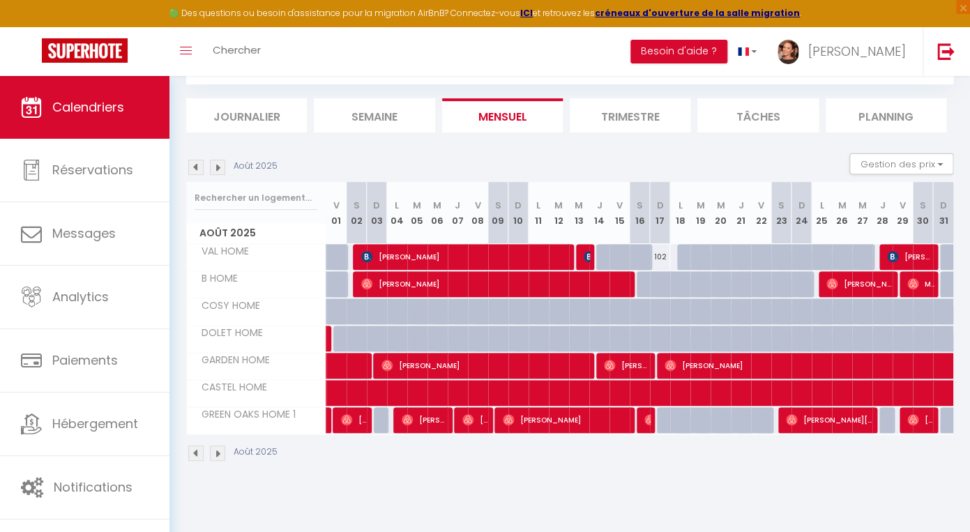
click at [354, 420] on span "[PERSON_NAME]" at bounding box center [354, 419] width 27 height 26
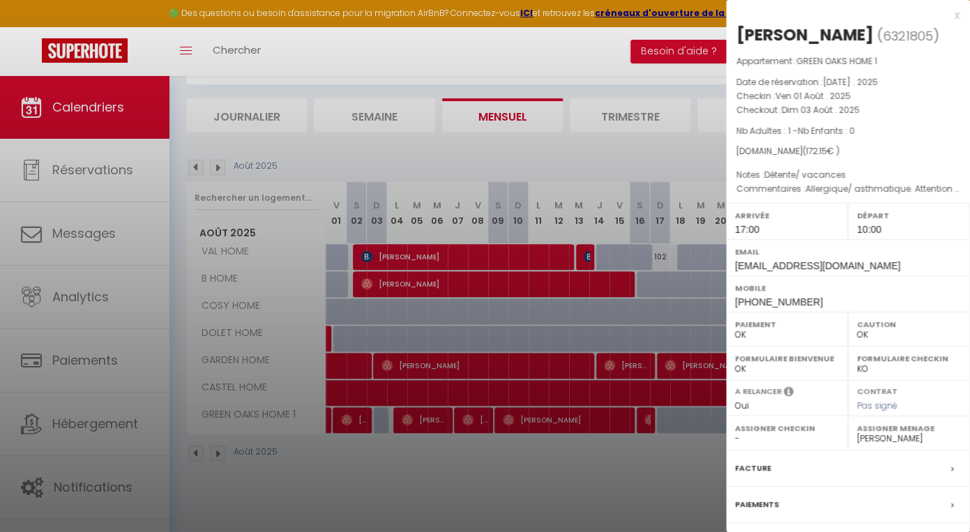
click at [420, 423] on div at bounding box center [485, 266] width 970 height 532
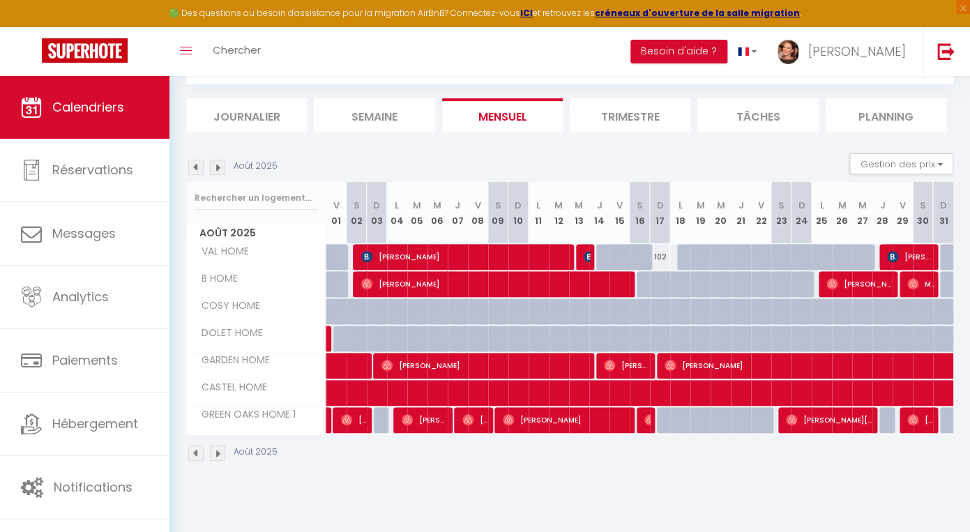
click at [422, 420] on span "[PERSON_NAME]" at bounding box center [425, 419] width 47 height 26
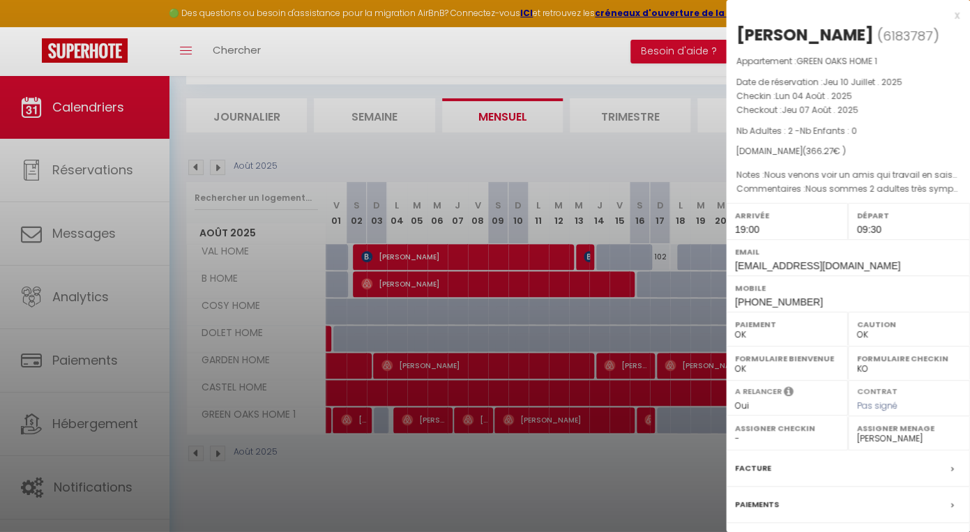
click at [470, 420] on div at bounding box center [485, 266] width 970 height 532
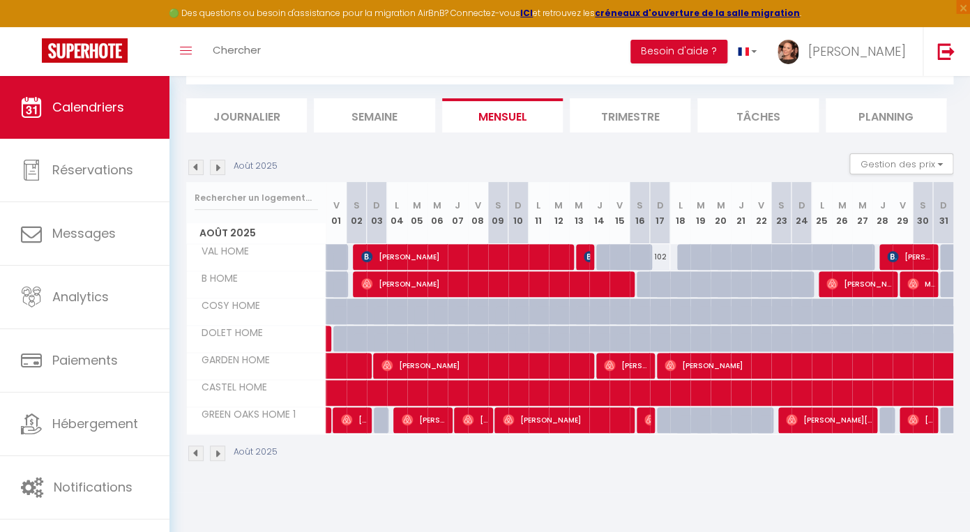
click at [477, 419] on span "[PERSON_NAME]" at bounding box center [475, 419] width 27 height 26
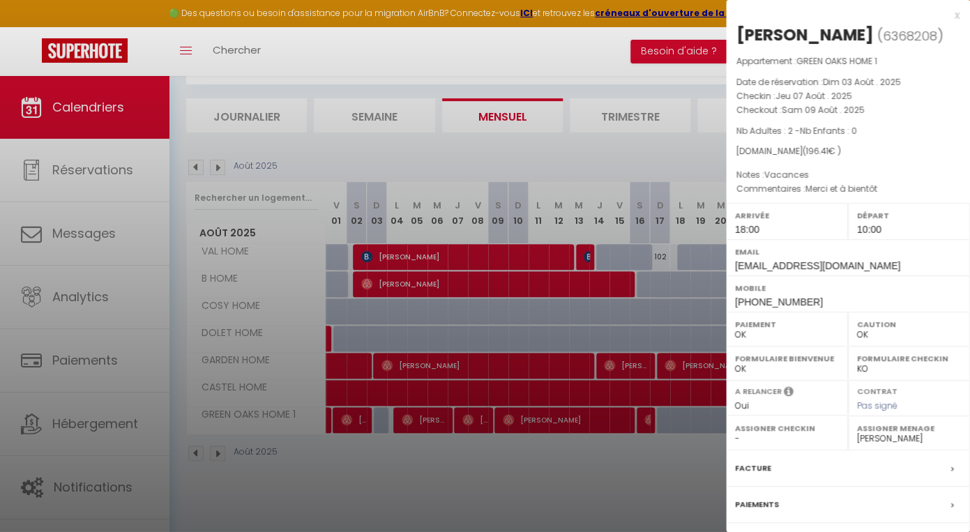
click at [522, 422] on div at bounding box center [485, 266] width 970 height 532
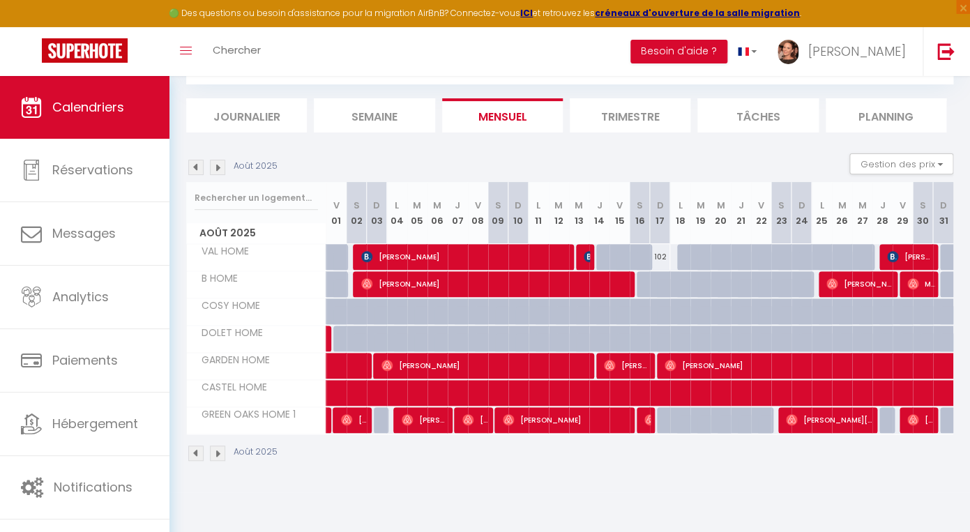
click at [522, 422] on span "[PERSON_NAME]" at bounding box center [567, 419] width 128 height 26
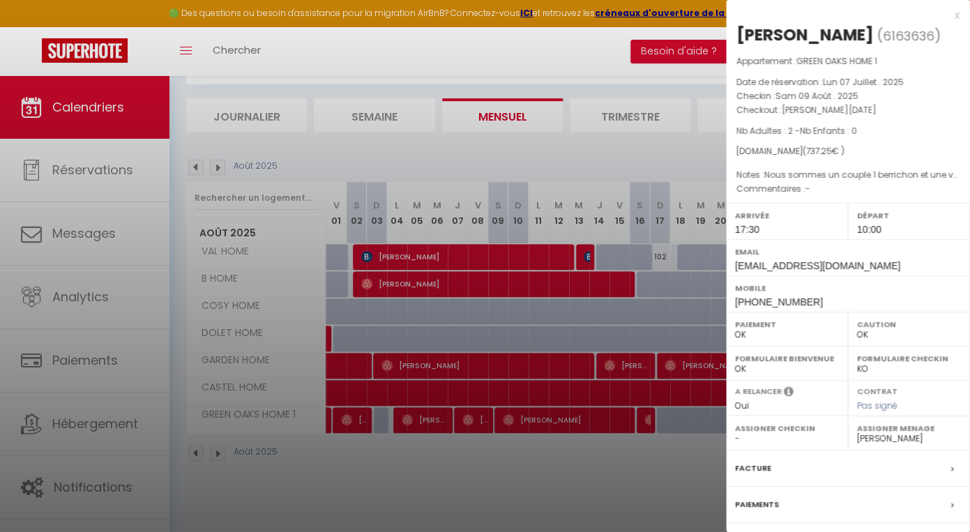
click at [644, 420] on div at bounding box center [485, 266] width 970 height 532
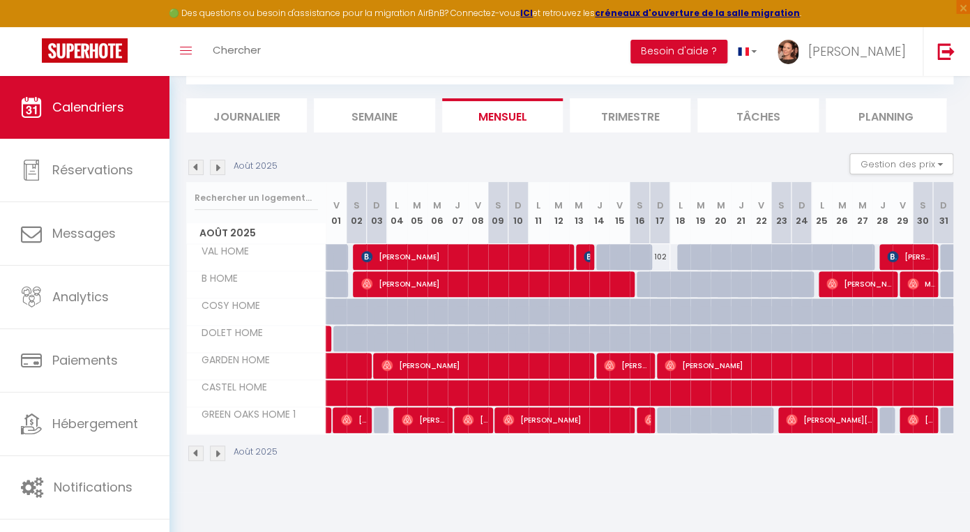
click at [649, 418] on img at bounding box center [649, 419] width 11 height 11
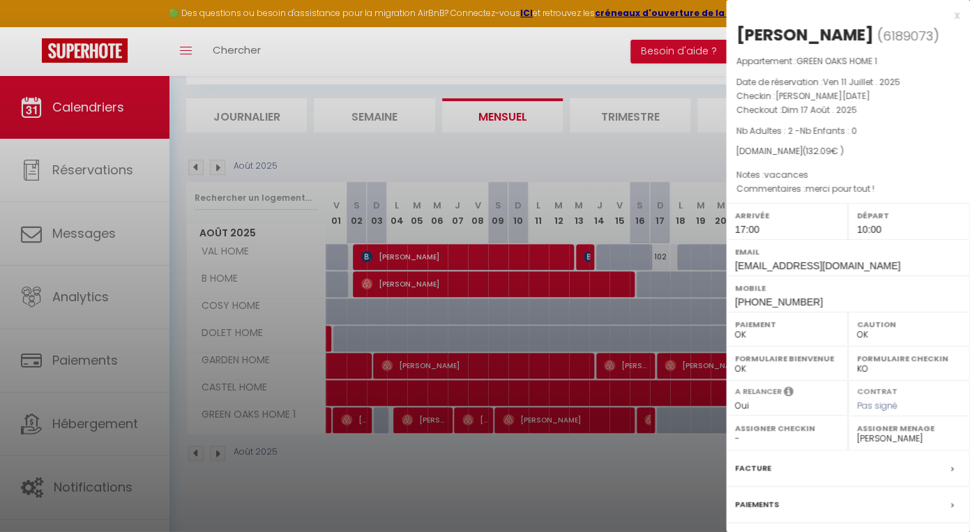
drag, startPoint x: 637, startPoint y: 458, endPoint x: 670, endPoint y: 455, distance: 33.6
click at [637, 458] on div at bounding box center [485, 266] width 970 height 532
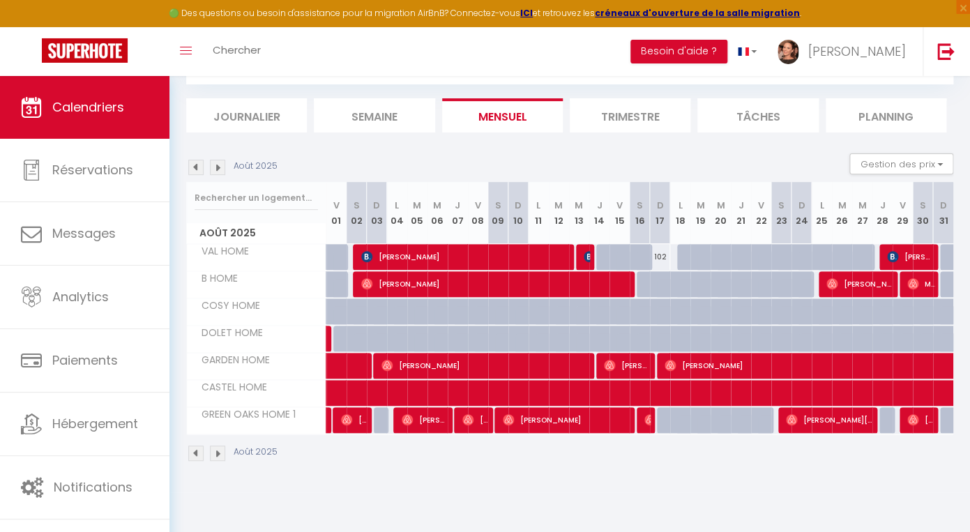
click at [814, 425] on span "[PERSON_NAME][GEOGRAPHIC_DATA]" at bounding box center [830, 419] width 88 height 26
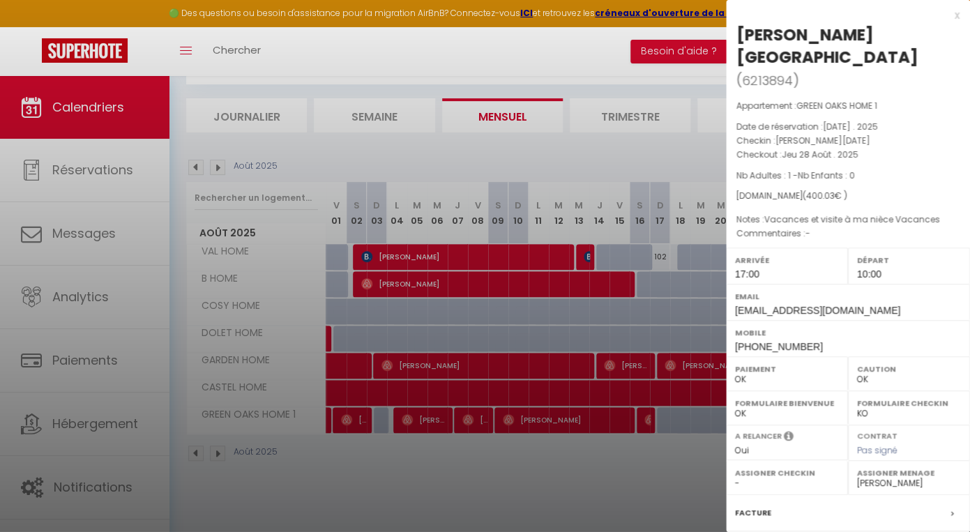
click at [644, 482] on div at bounding box center [485, 266] width 970 height 532
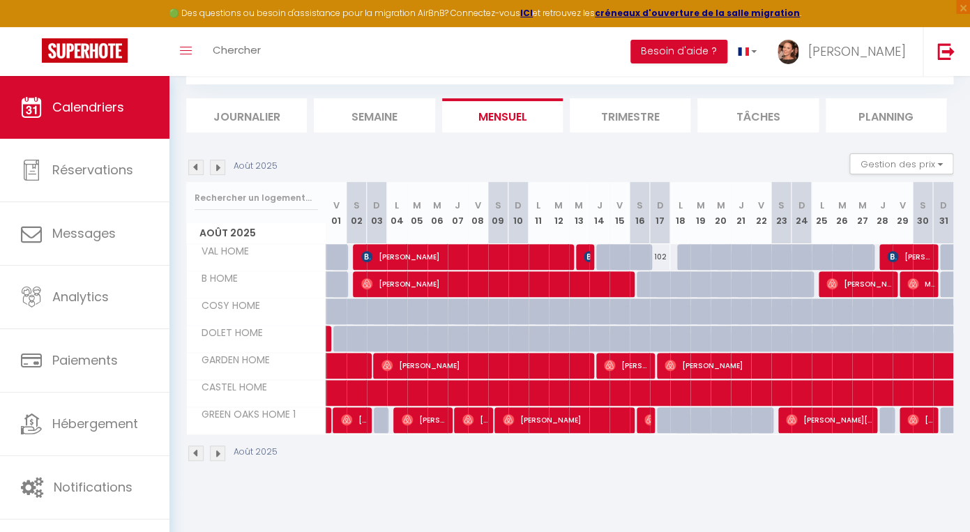
click at [922, 418] on span "[PERSON_NAME]" at bounding box center [920, 419] width 27 height 26
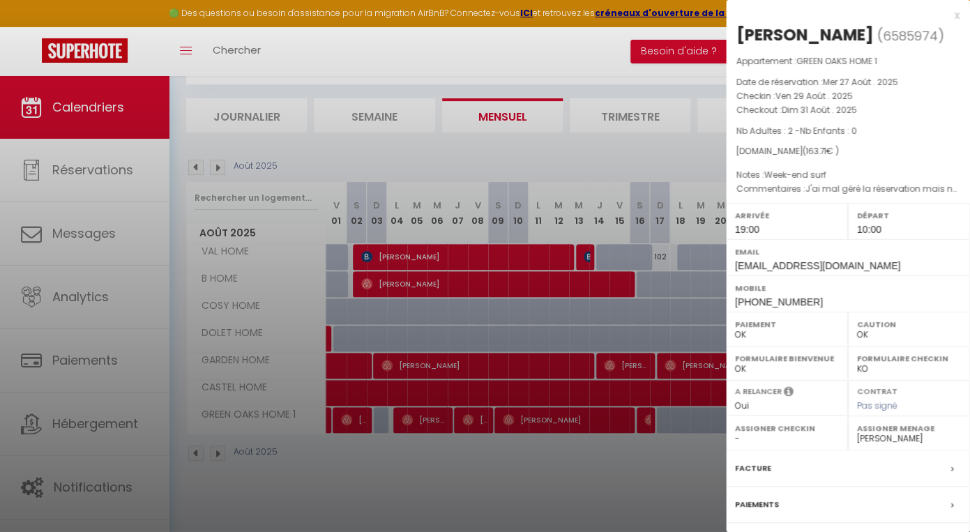
scroll to position [118, 0]
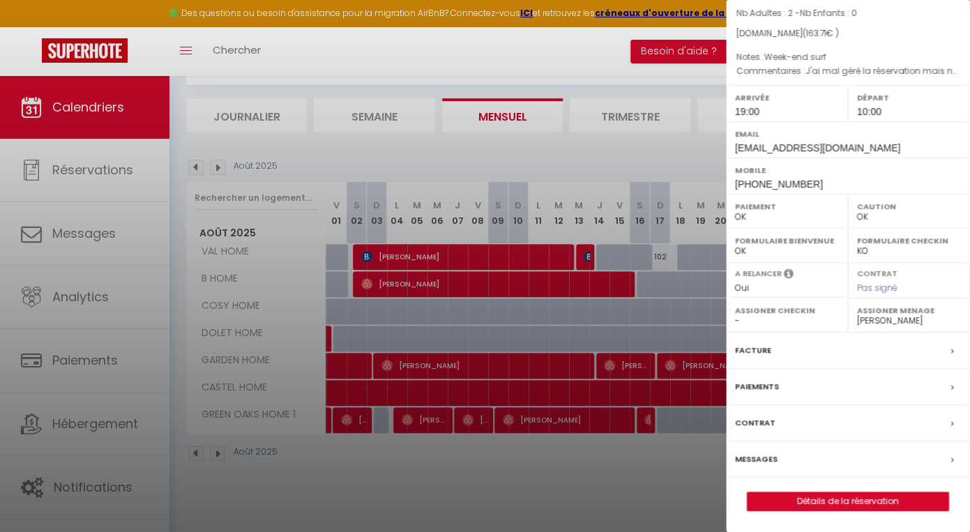
click at [946, 389] on div "Paiements" at bounding box center [848, 387] width 244 height 36
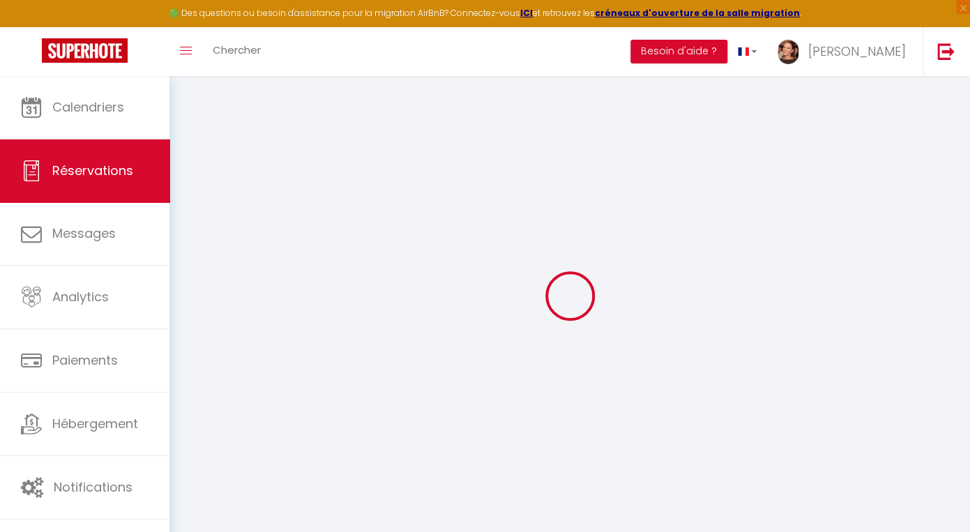
select select
checkbox input "false"
select select
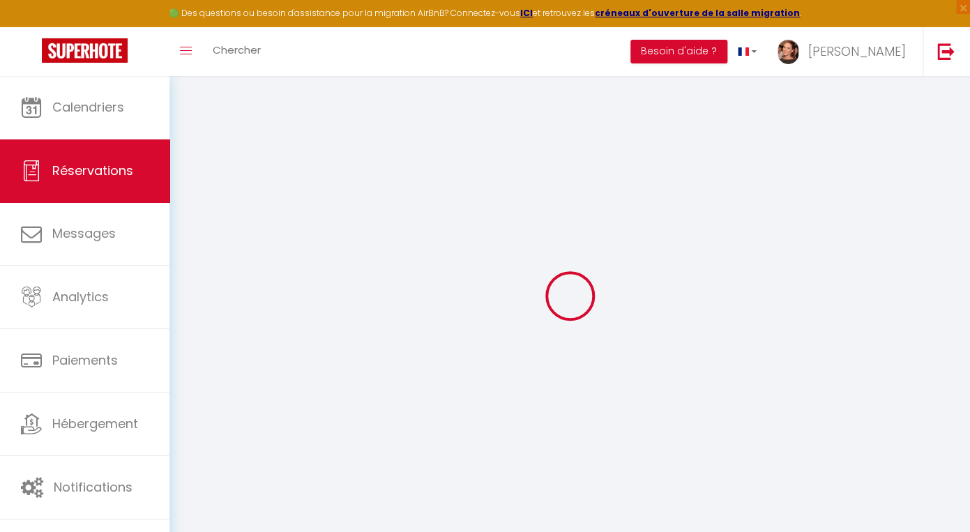
select select
checkbox input "false"
select select
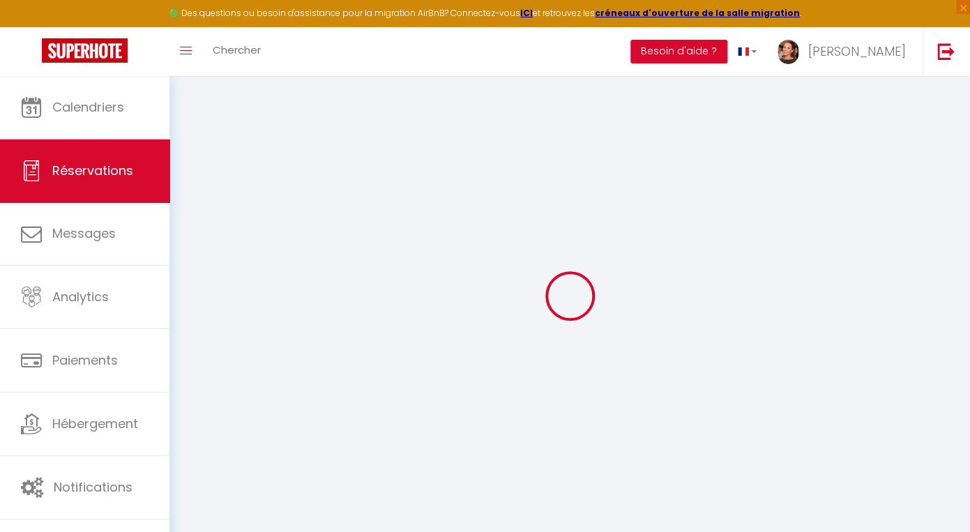
select select
checkbox input "false"
type séjour0 "Week-end surf"
type commentaires1 "J'ai mal géré la réservation mais nous serons deux"
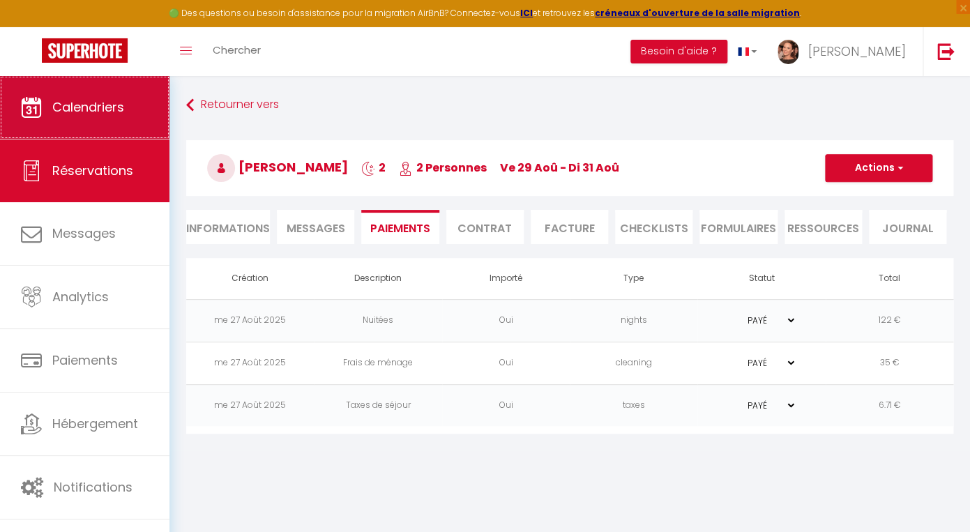
click at [90, 110] on span "Calendriers" at bounding box center [88, 106] width 72 height 17
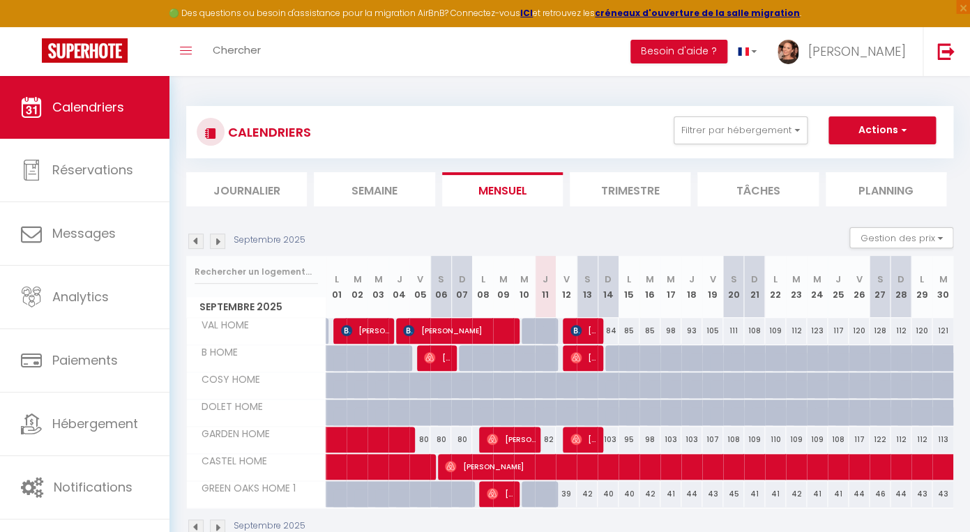
click at [196, 241] on img at bounding box center [195, 241] width 15 height 15
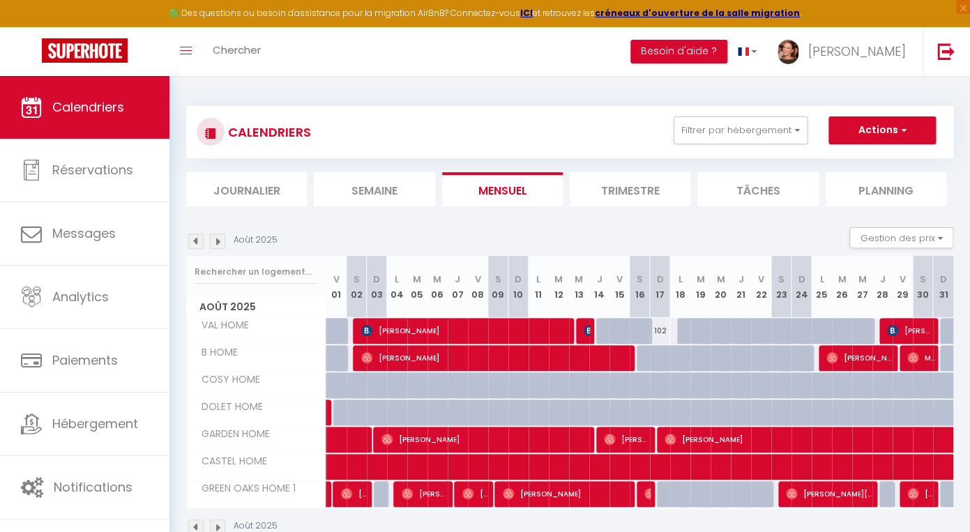
click at [927, 359] on span "Maelys Fimbo" at bounding box center [920, 357] width 27 height 26
select select "OK"
select select "1"
select select "0"
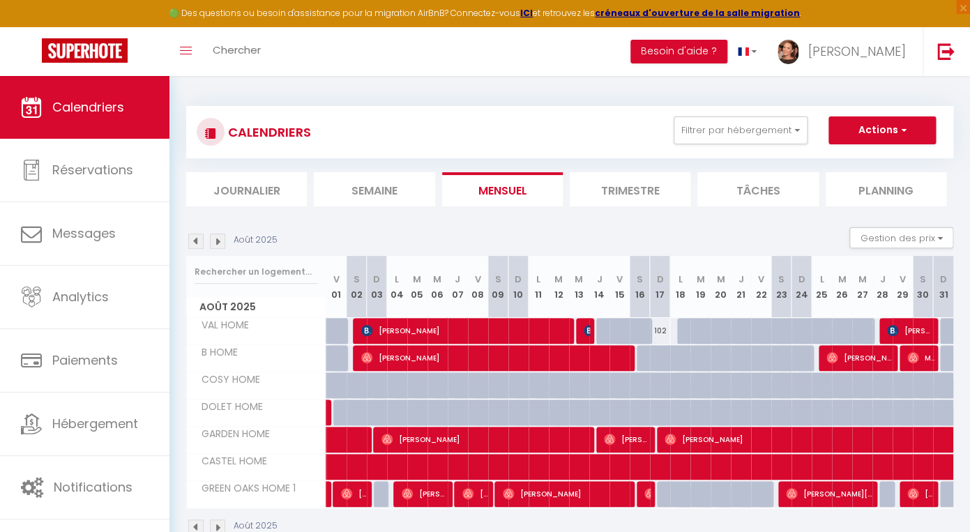
select select "1"
select select
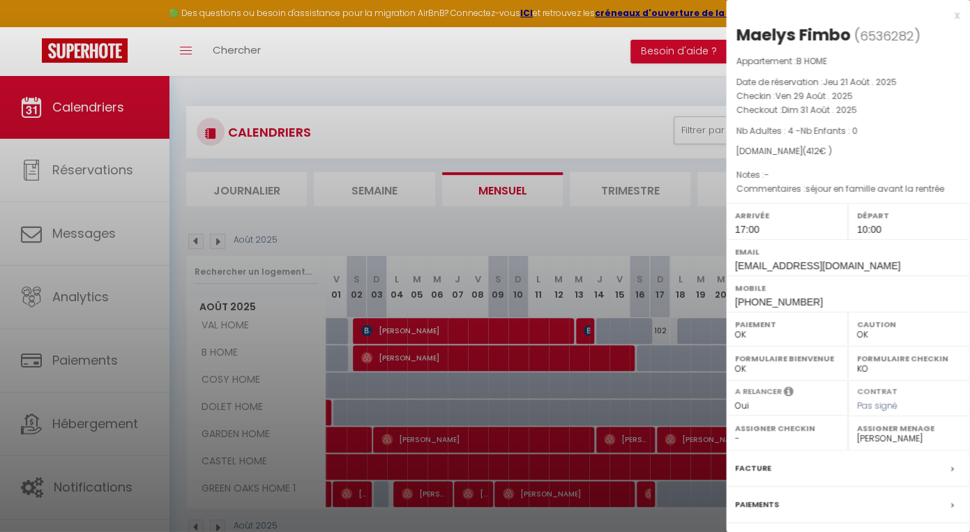
drag, startPoint x: 492, startPoint y: 49, endPoint x: 515, endPoint y: 61, distance: 25.9
click at [492, 49] on div at bounding box center [485, 266] width 970 height 532
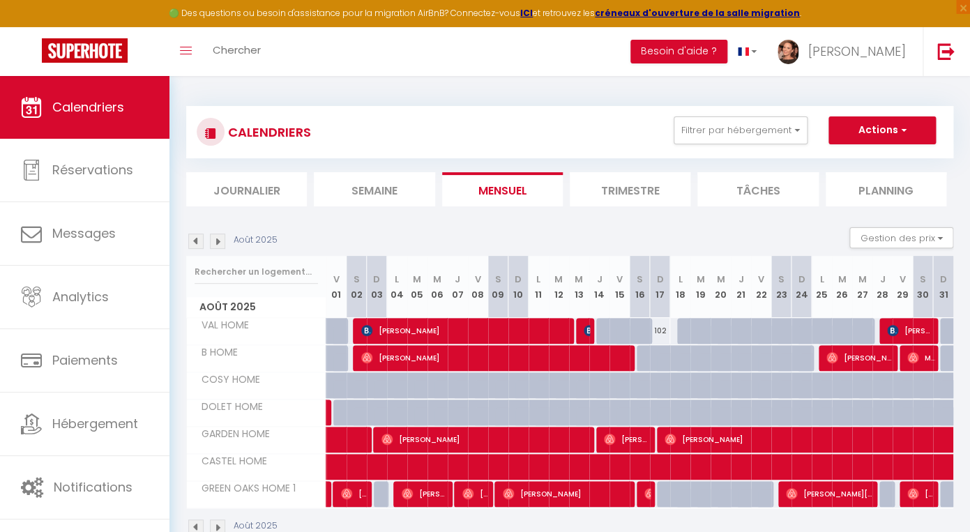
click at [457, 360] on span "[PERSON_NAME]" at bounding box center [496, 357] width 270 height 26
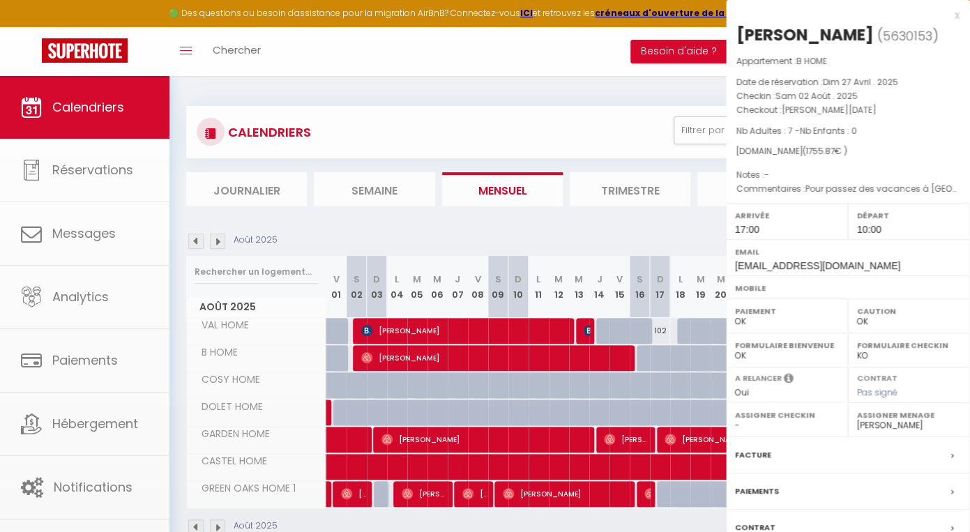
select select "23464"
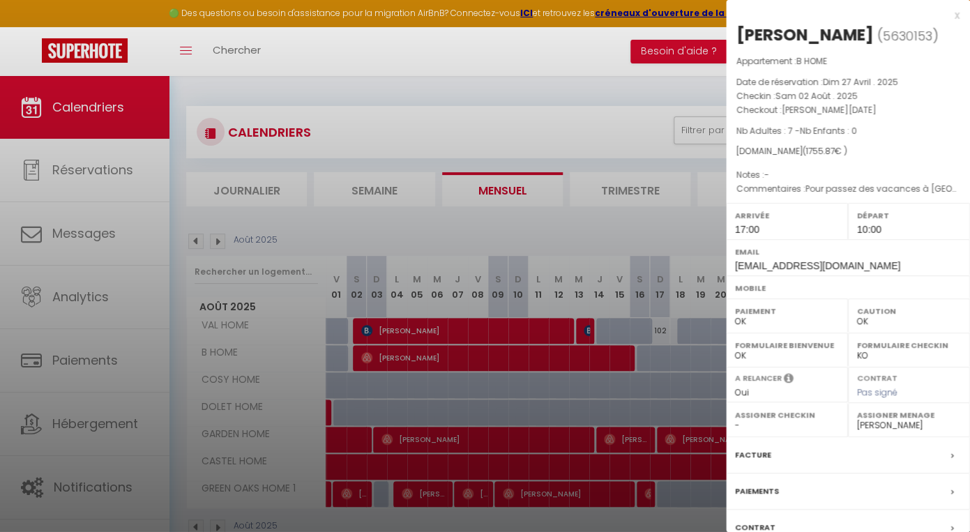
scroll to position [105, 0]
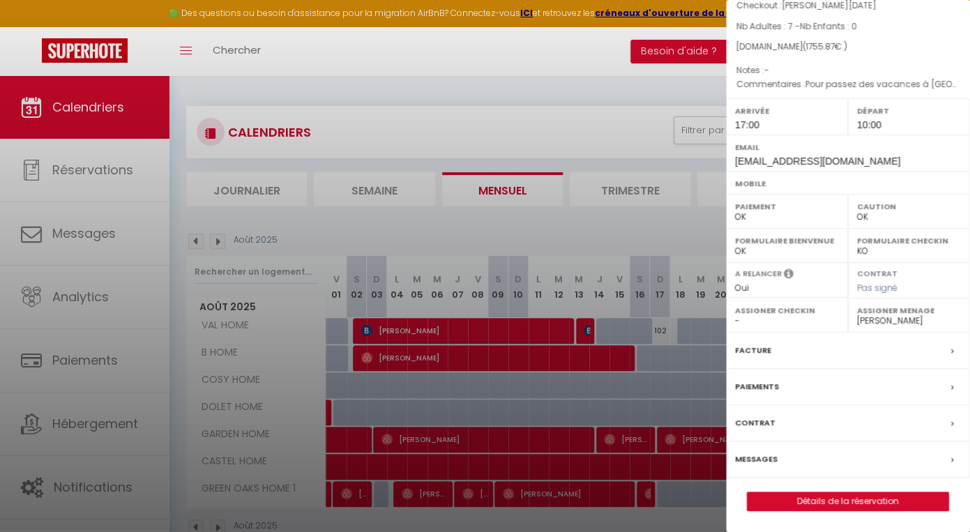
click at [779, 422] on div "Contrat" at bounding box center [848, 423] width 244 height 36
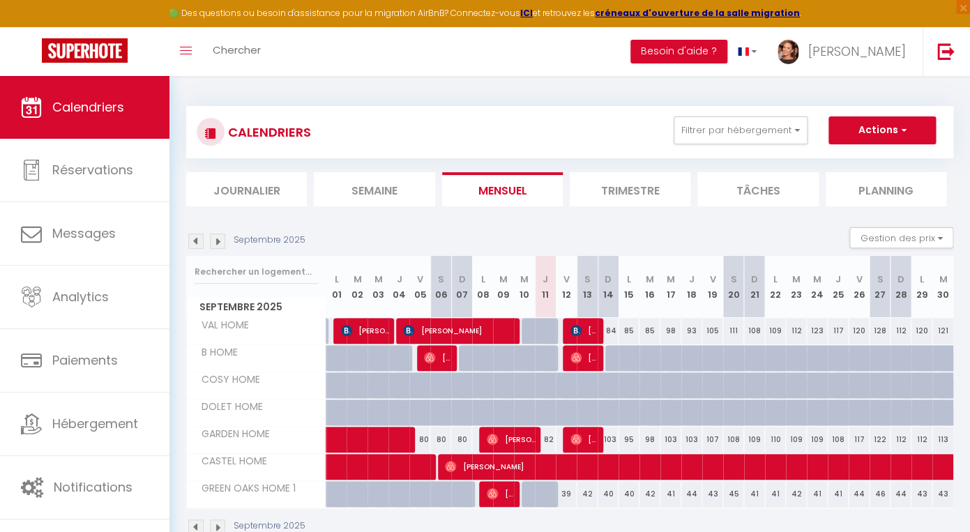
click at [194, 238] on img at bounding box center [195, 241] width 15 height 15
select select
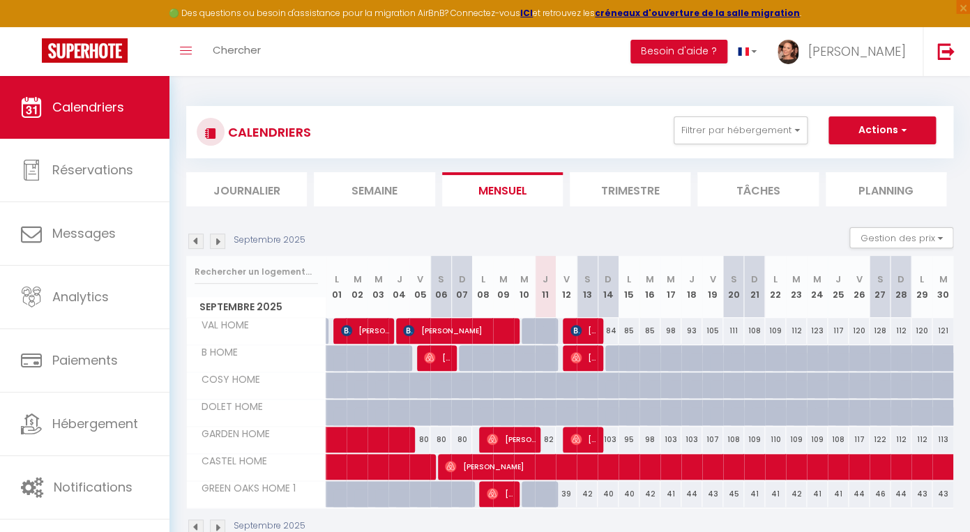
select select
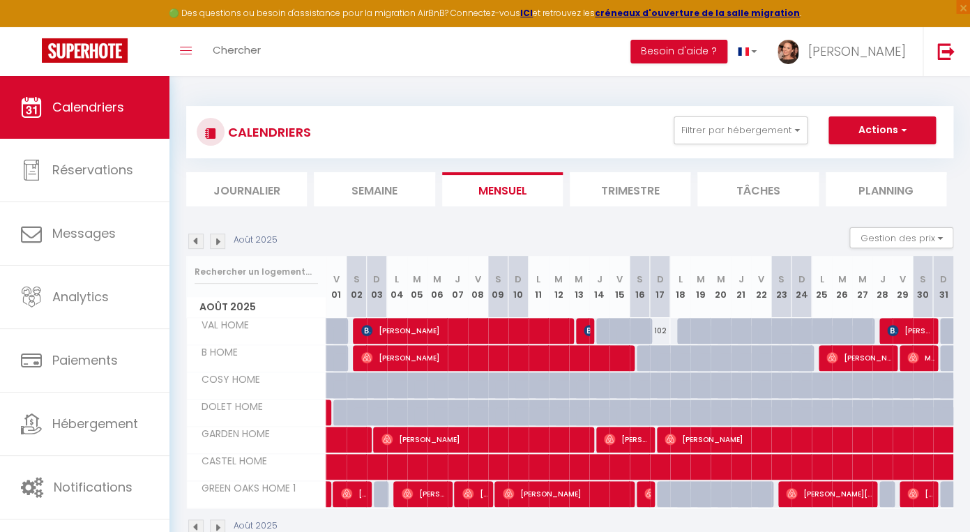
click at [459, 359] on span "[PERSON_NAME]" at bounding box center [496, 357] width 270 height 26
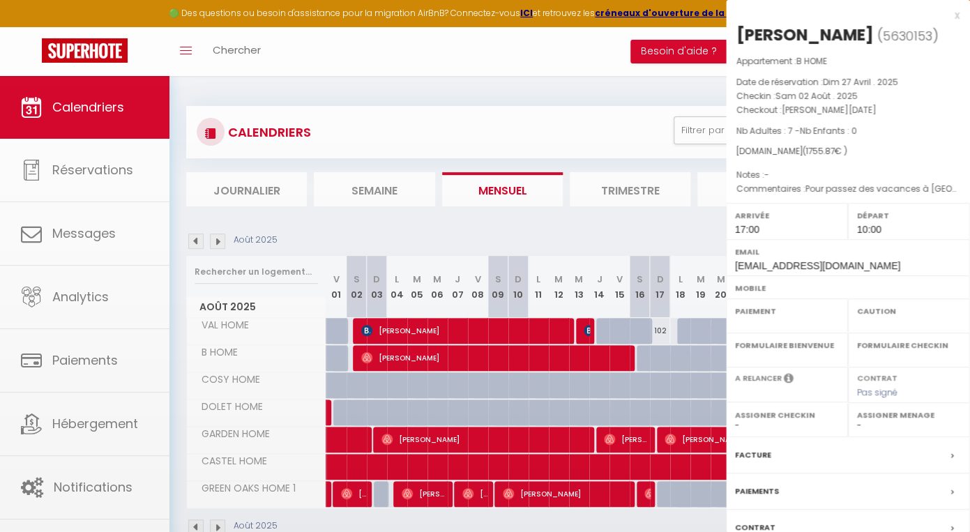
select select "OK"
select select "1"
select select "0"
select select "1"
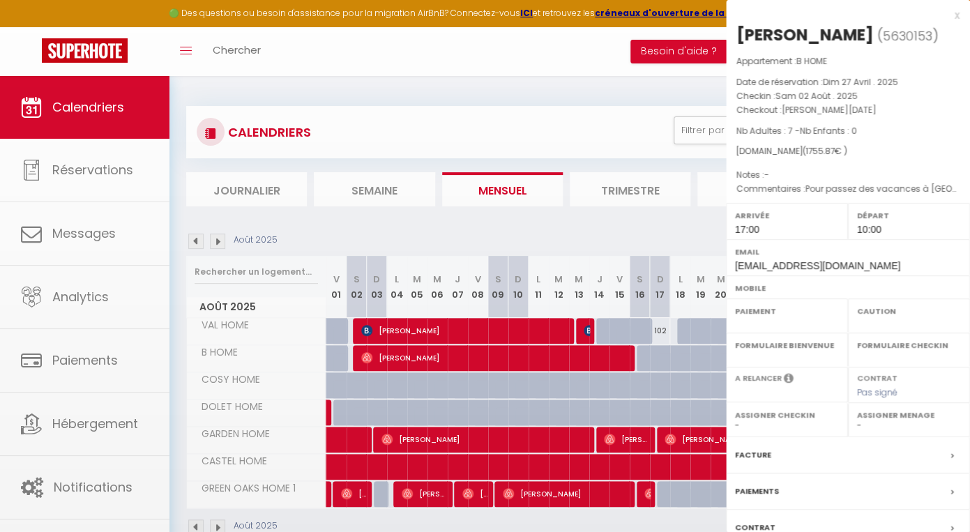
select select
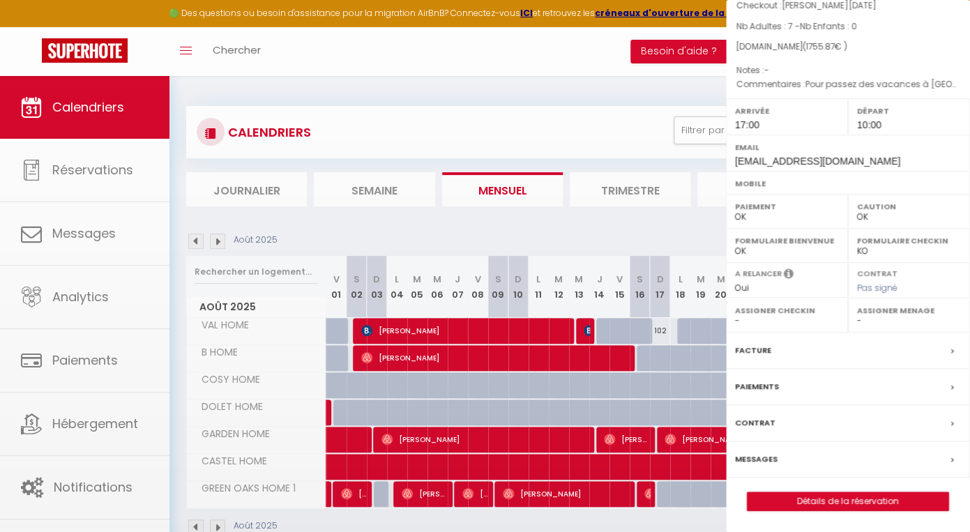
select select "23464"
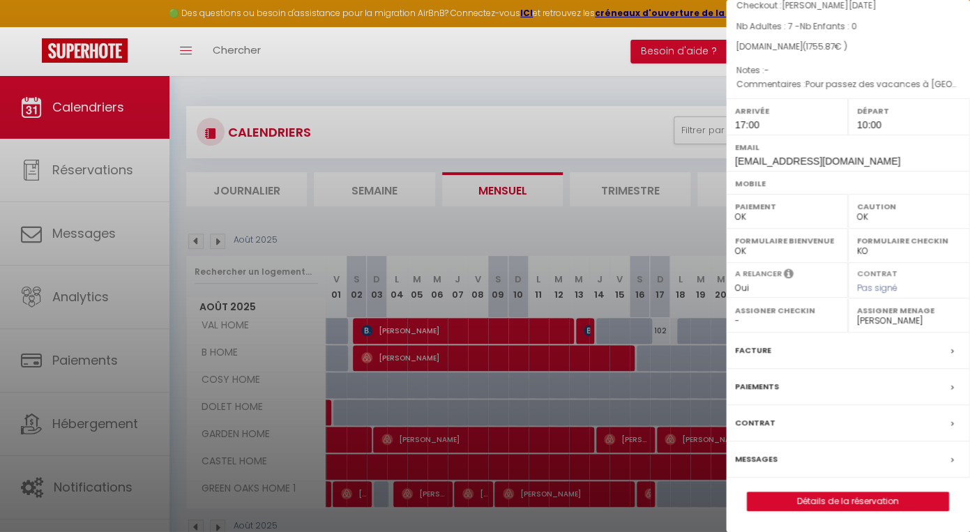
click at [827, 383] on div "Paiements" at bounding box center [848, 387] width 244 height 36
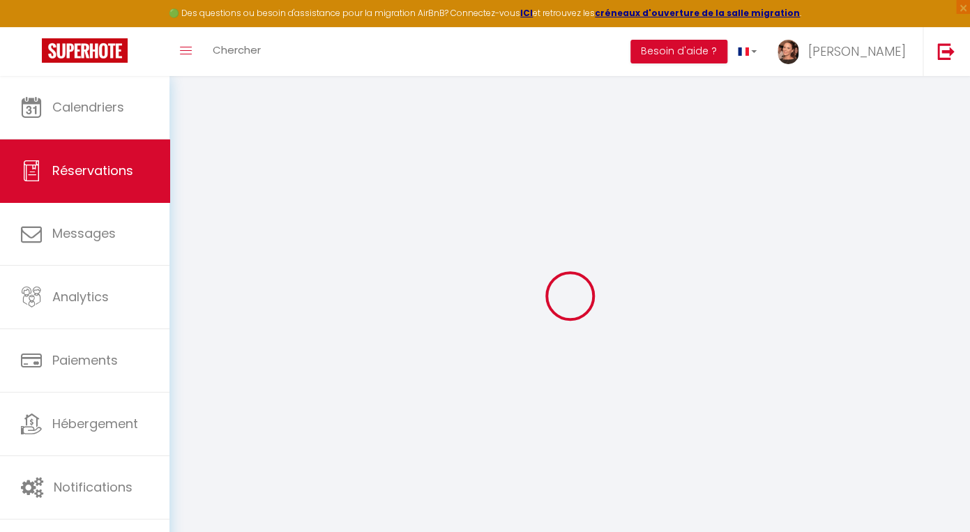
select select
checkbox input "false"
select select
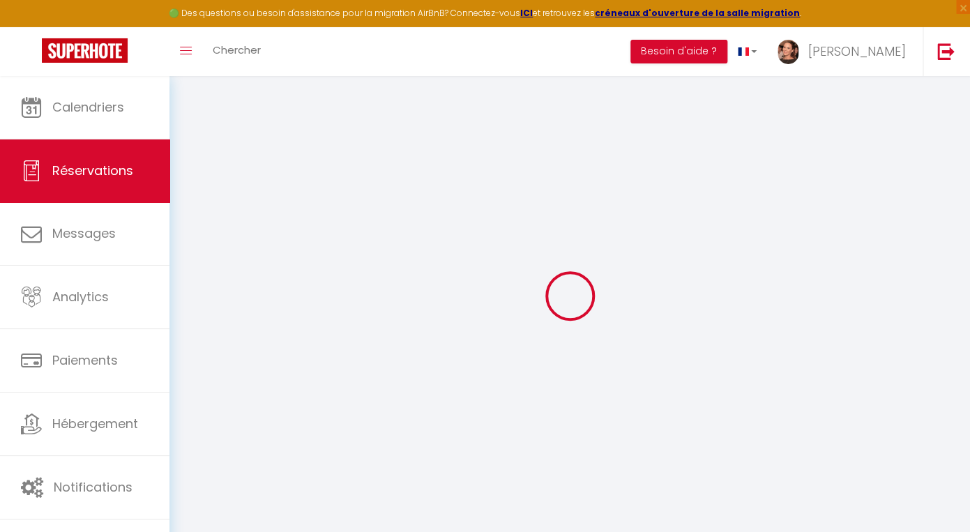
checkbox input "false"
type séjour0 "Pour passez des vacances à [GEOGRAPHIC_DATA] avec la famille."
